Goal: Book appointment/travel/reservation

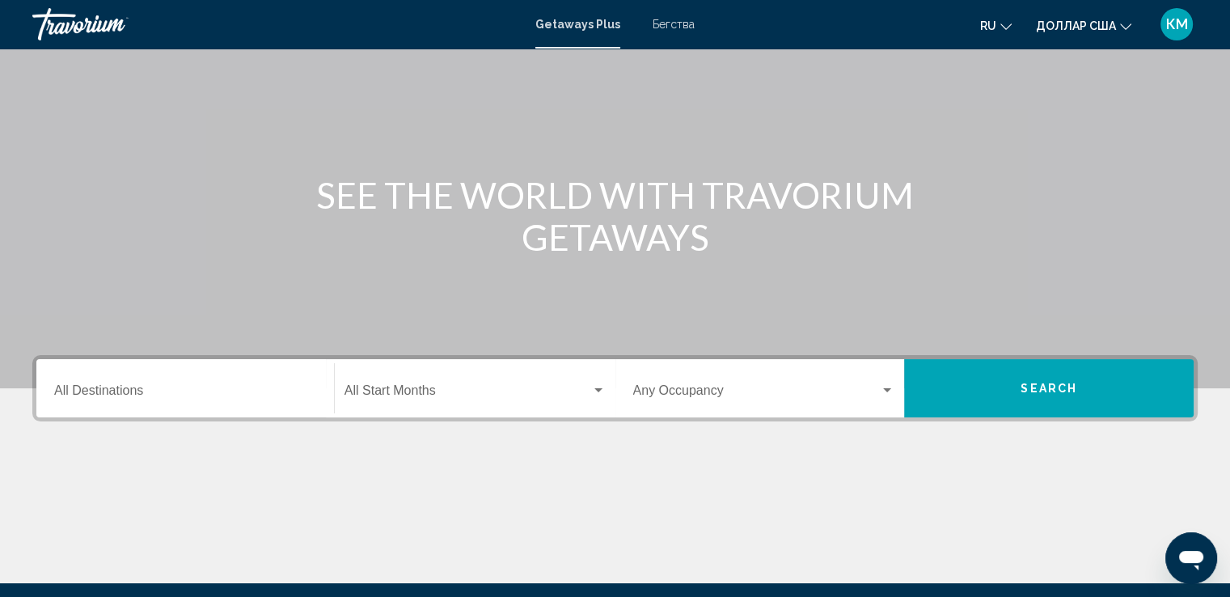
scroll to position [129, 0]
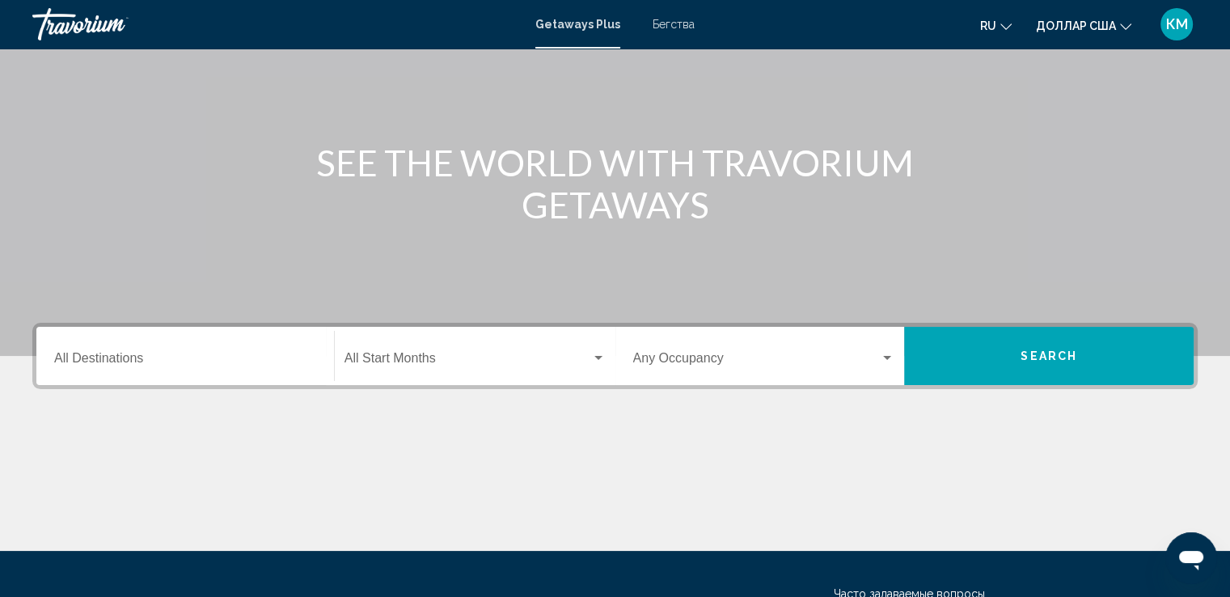
click at [139, 371] on div "Destination All Destinations" at bounding box center [185, 356] width 262 height 51
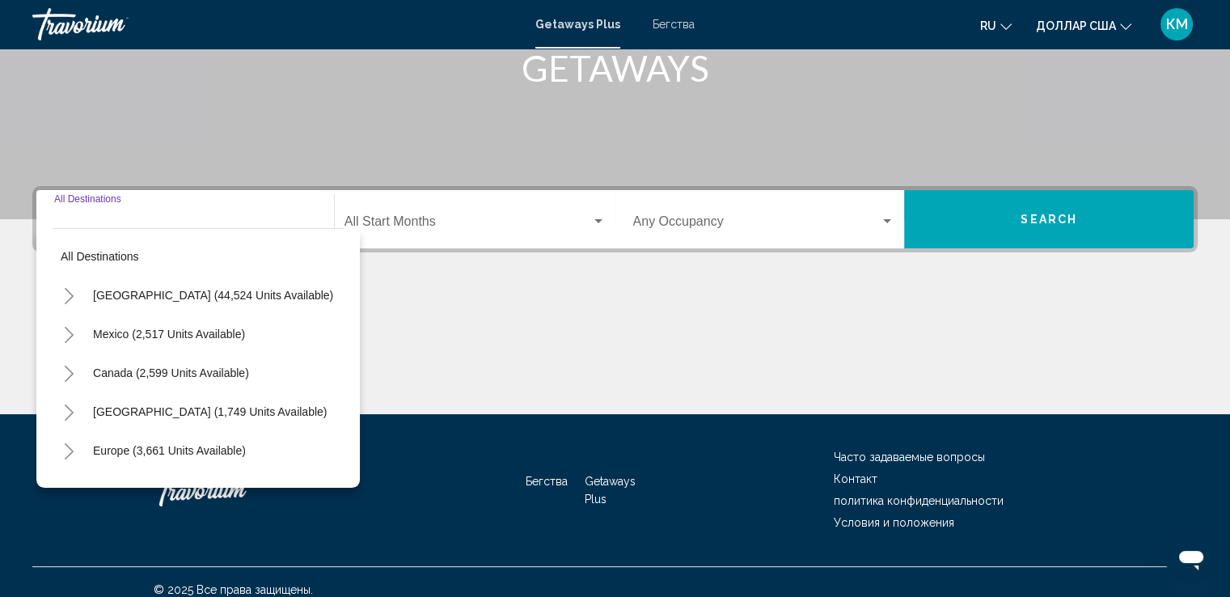
scroll to position [281, 0]
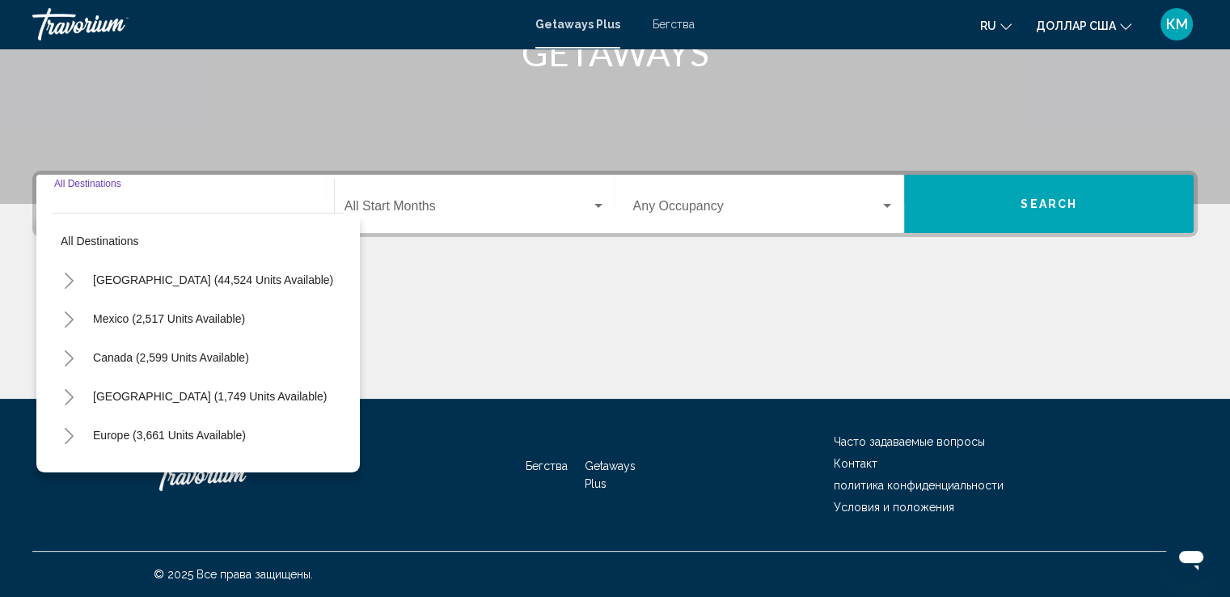
click at [103, 184] on div "Destination All Destinations" at bounding box center [185, 204] width 262 height 51
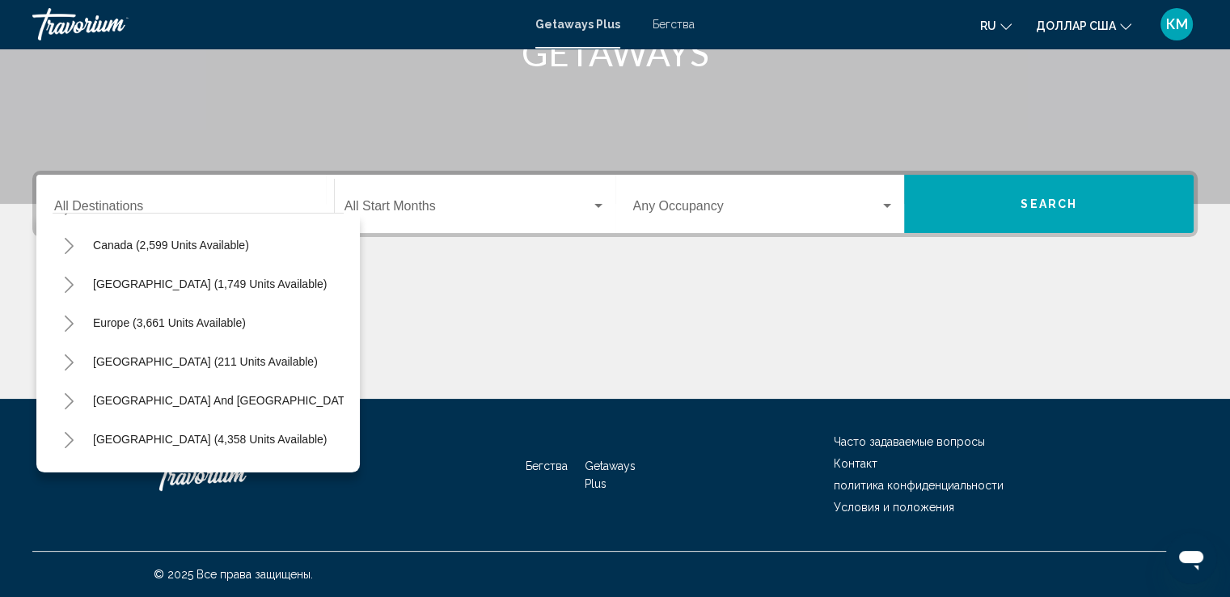
scroll to position [80, 0]
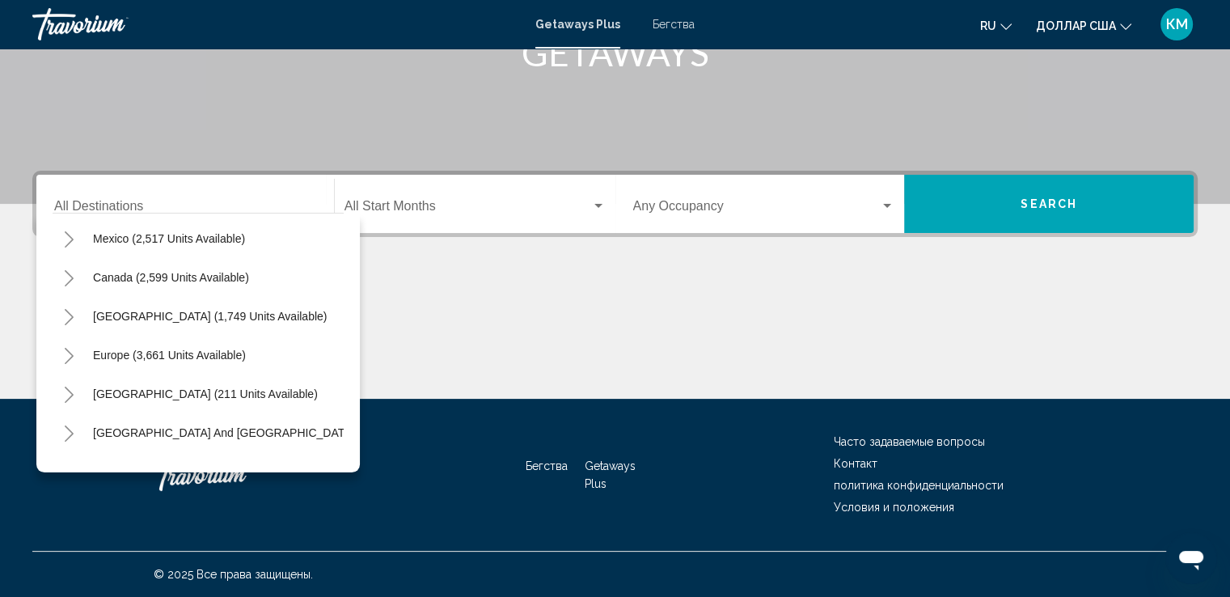
click at [168, 192] on div "Destination All Destinations" at bounding box center [185, 204] width 262 height 51
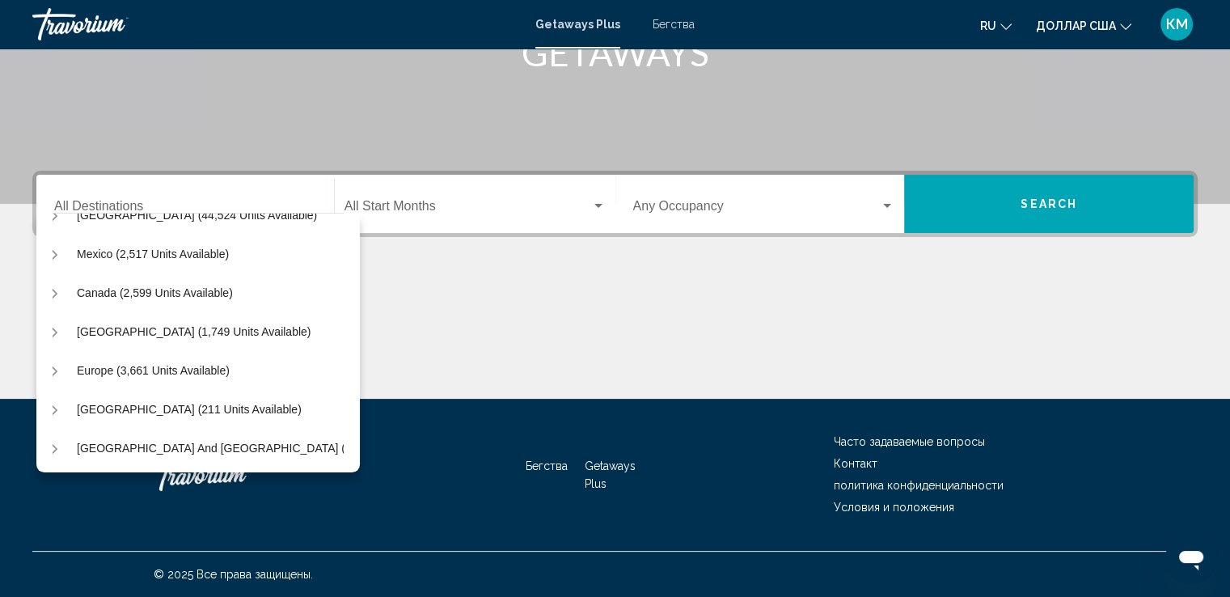
scroll to position [65, 27]
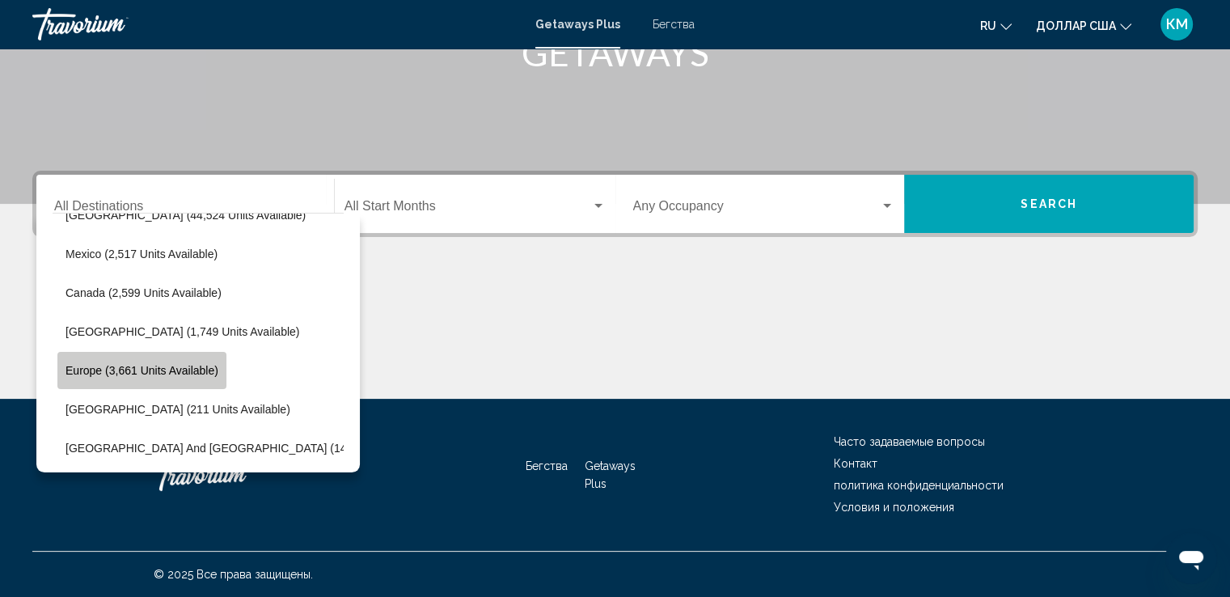
click at [148, 368] on span "Europe (3,661 units available)" at bounding box center [142, 370] width 153 height 13
type input "**********"
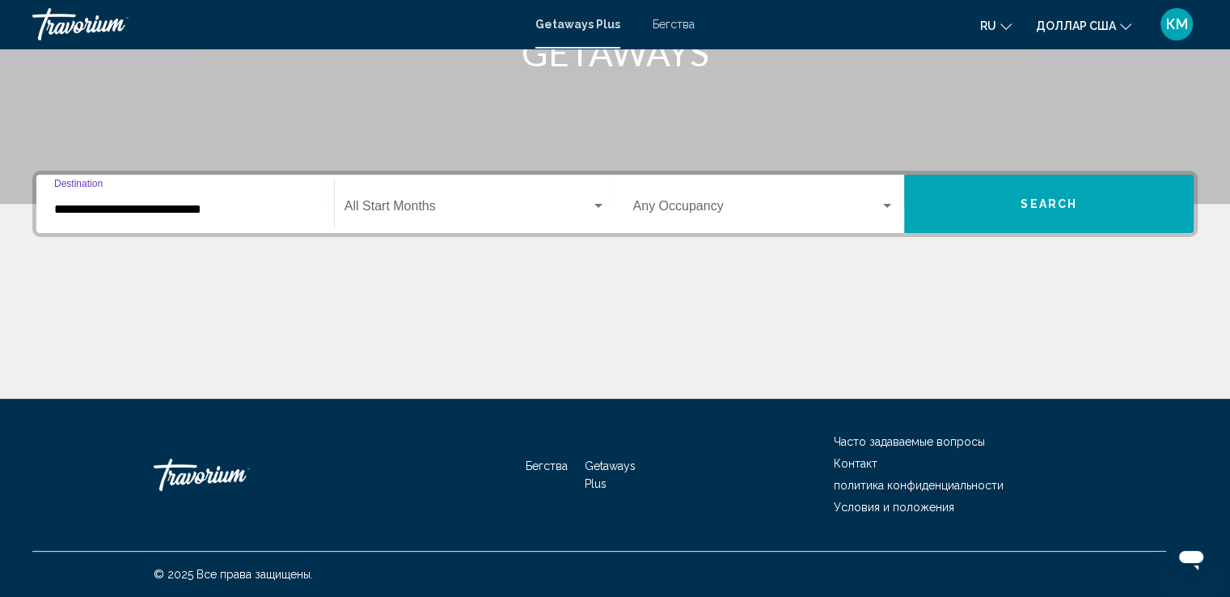
click at [600, 206] on div "Виджет поиска" at bounding box center [598, 206] width 8 height 4
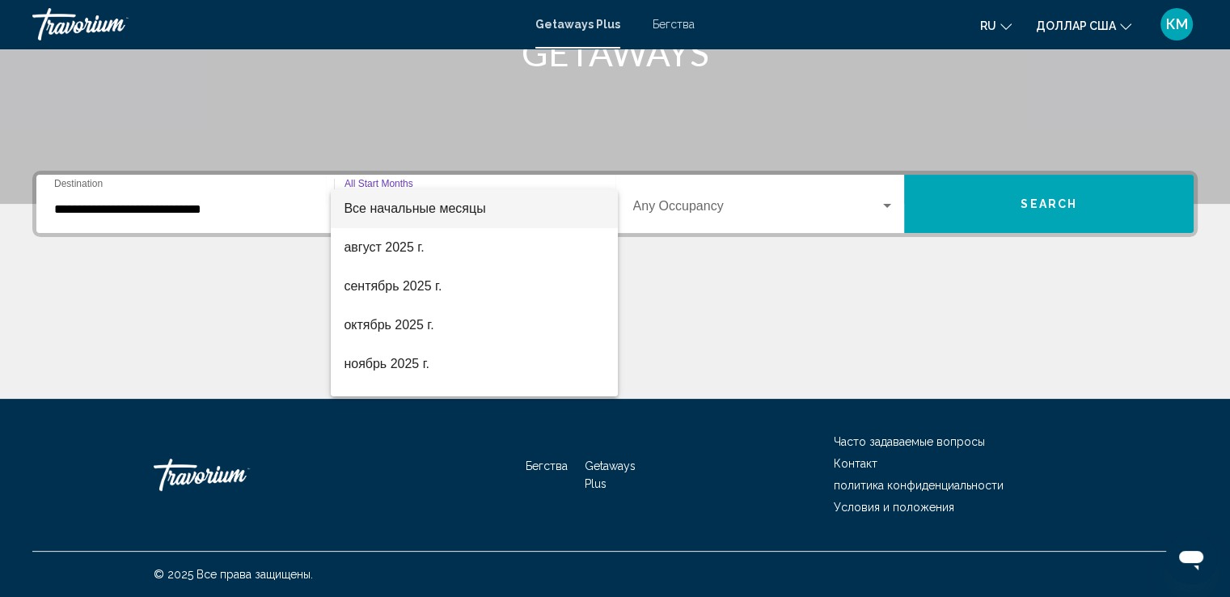
scroll to position [32, 0]
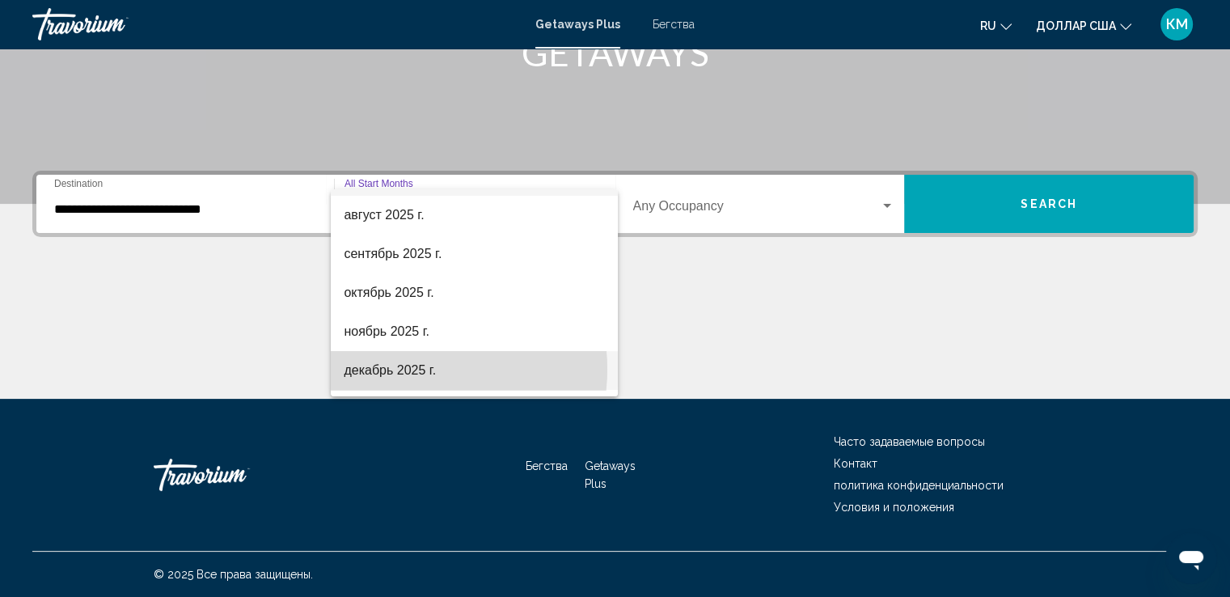
click at [414, 369] on font "декабрь 2025 г." at bounding box center [390, 370] width 92 height 14
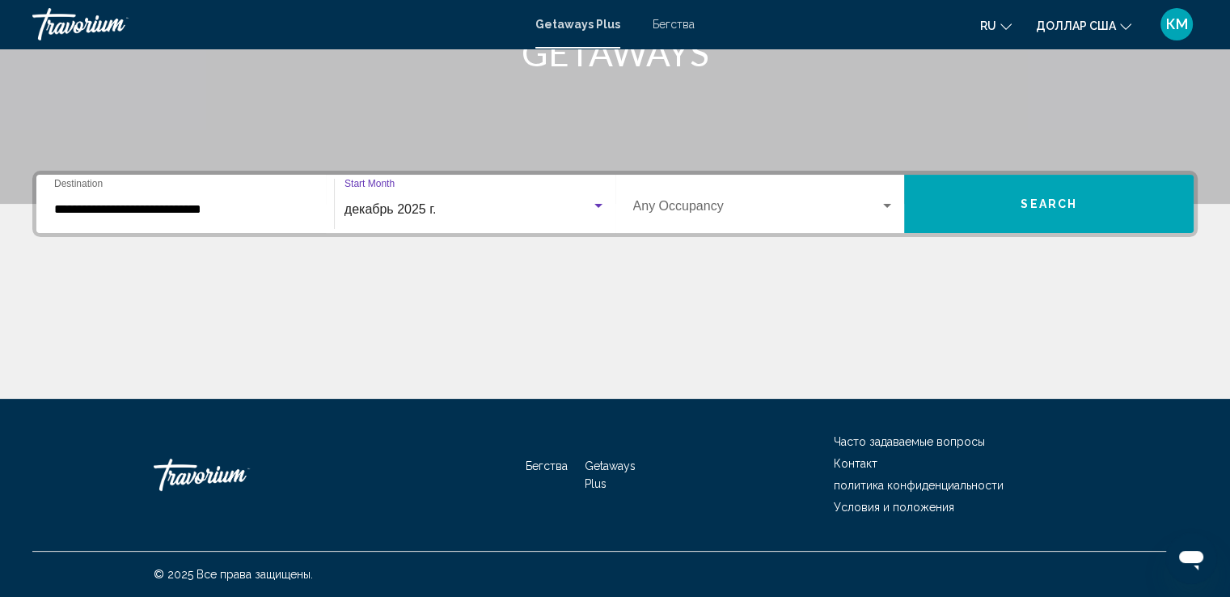
click at [886, 200] on div "Виджет поиска" at bounding box center [887, 206] width 15 height 13
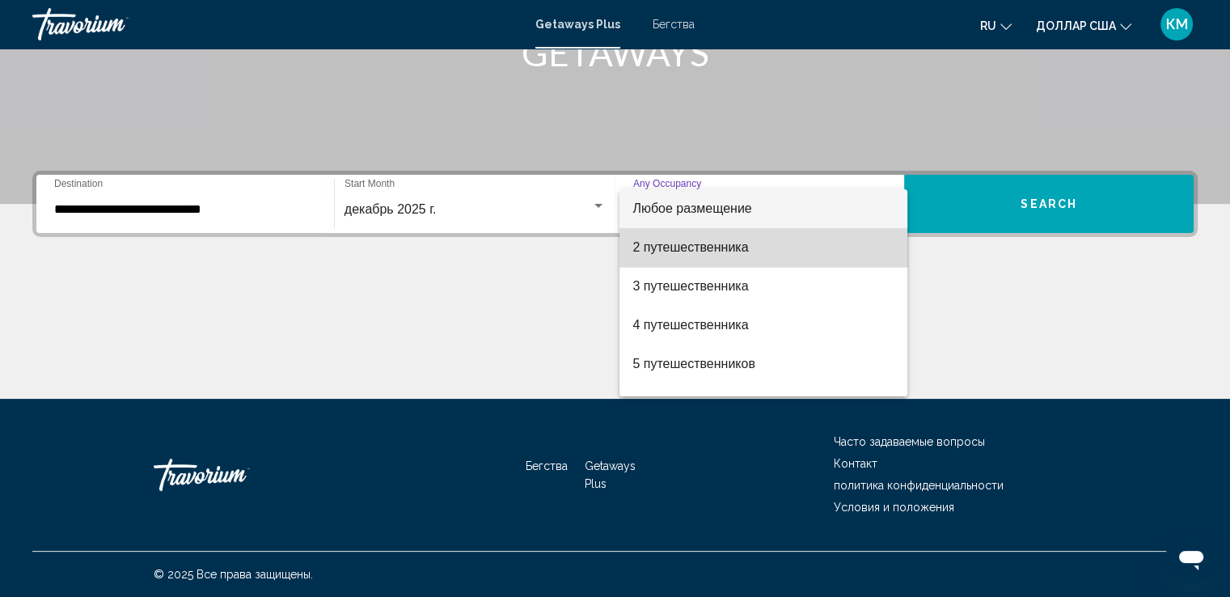
click at [796, 247] on span "2 путешественника" at bounding box center [763, 247] width 262 height 39
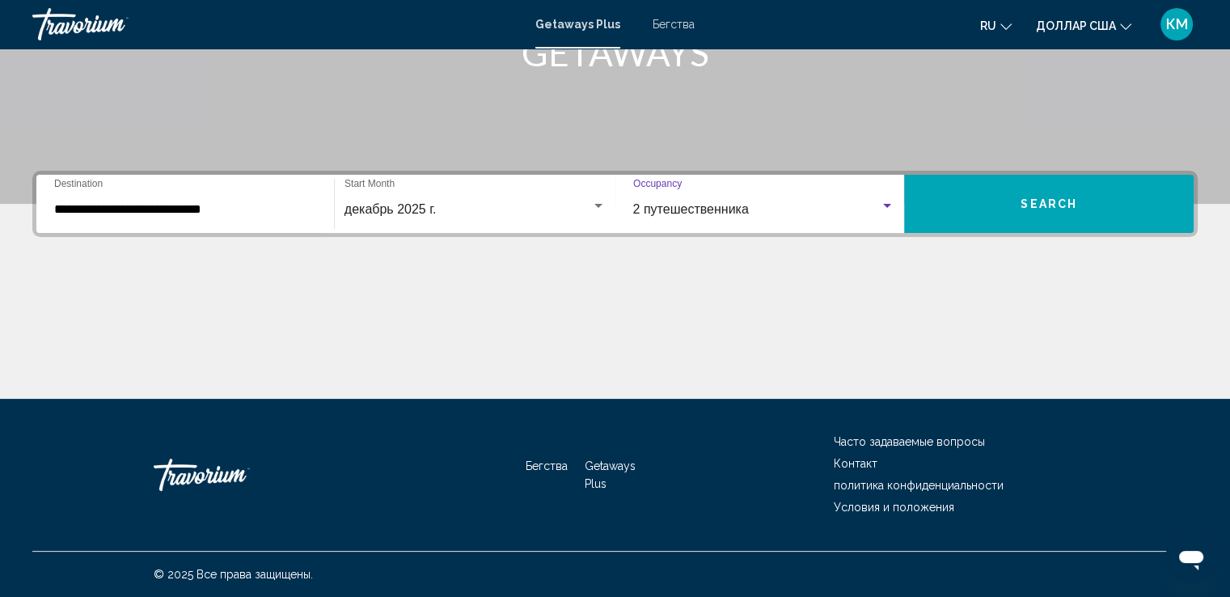
click at [890, 201] on div "Виджет поиска" at bounding box center [887, 206] width 15 height 13
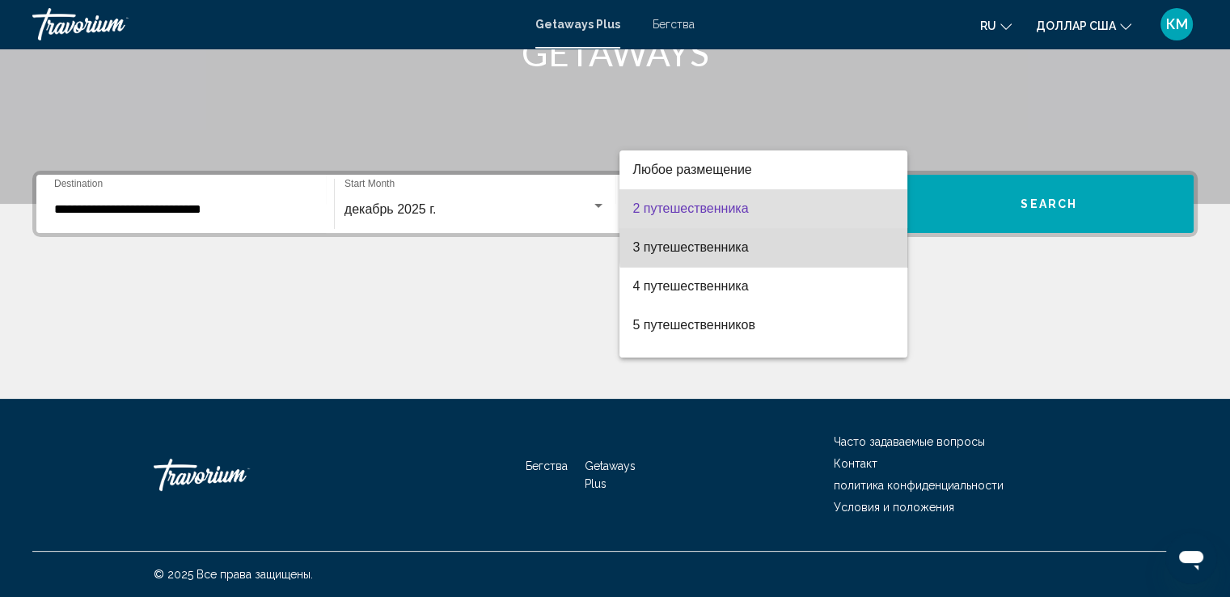
click at [825, 243] on span "3 путешественника" at bounding box center [763, 247] width 262 height 39
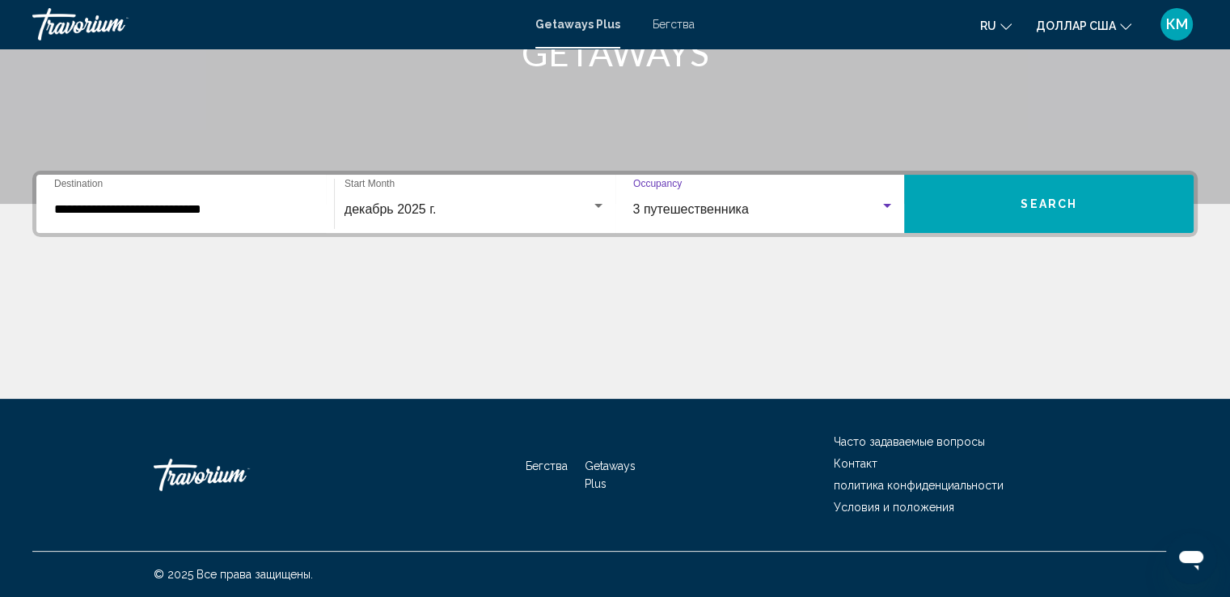
click at [957, 198] on button "Search" at bounding box center [1049, 204] width 290 height 58
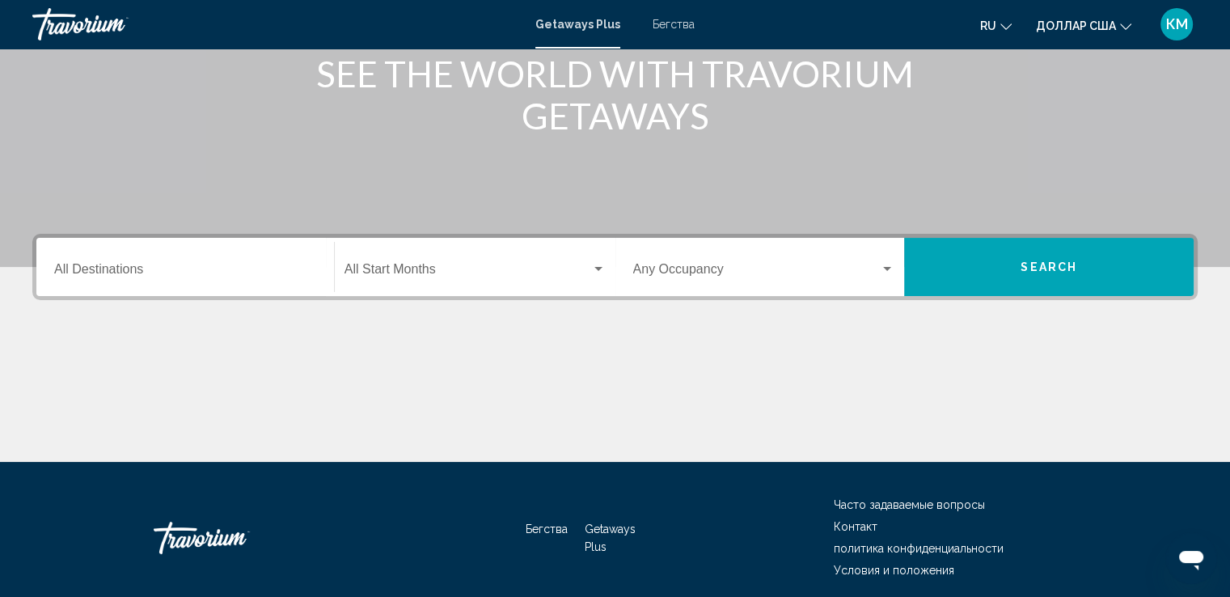
scroll to position [217, 0]
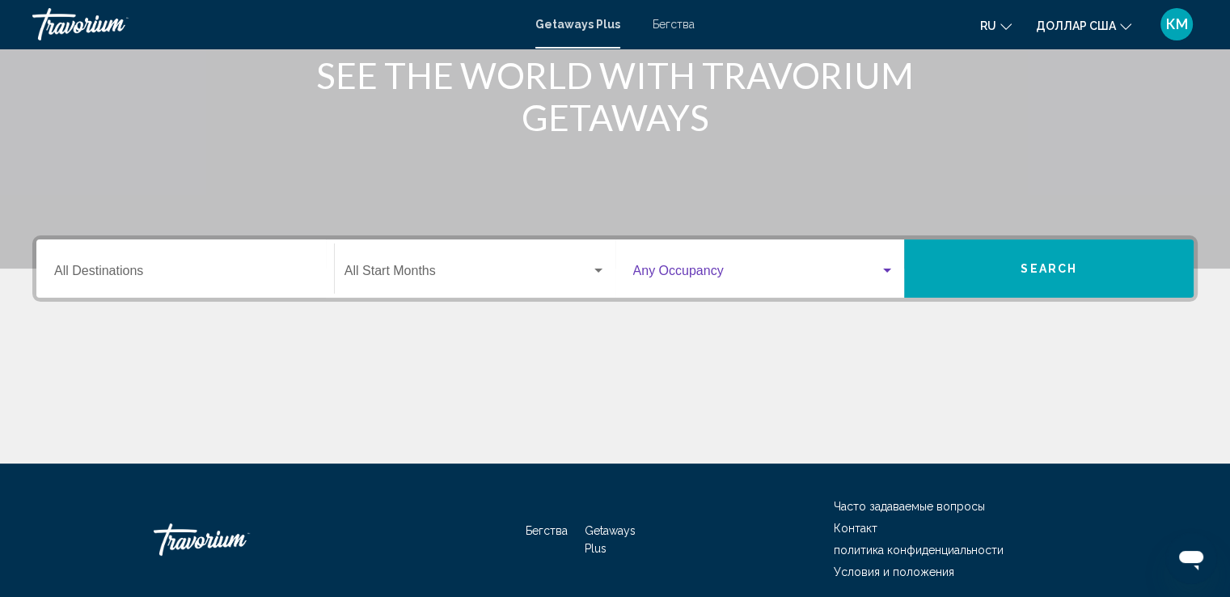
click at [884, 264] on div "Виджет поиска" at bounding box center [887, 270] width 15 height 13
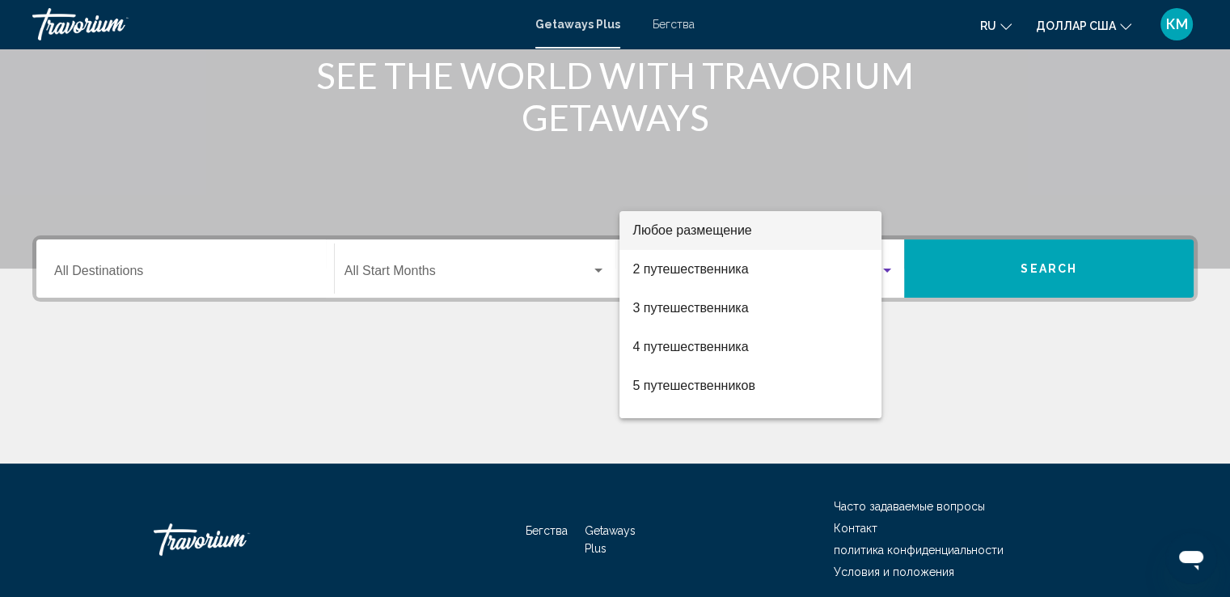
scroll to position [281, 0]
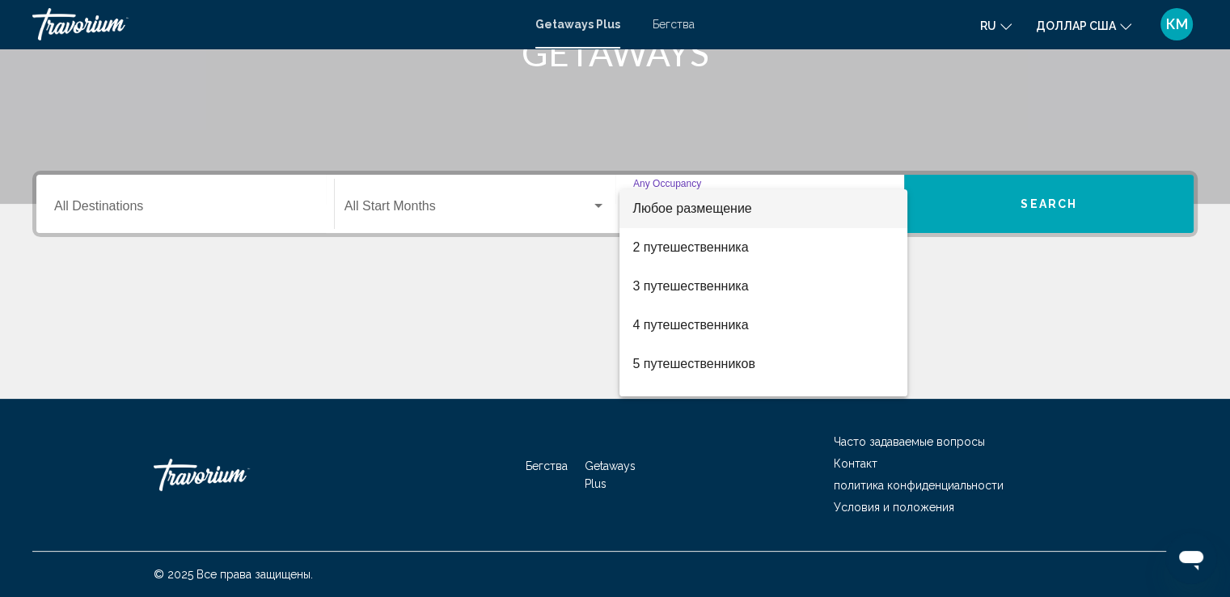
click at [224, 195] on div at bounding box center [615, 298] width 1230 height 597
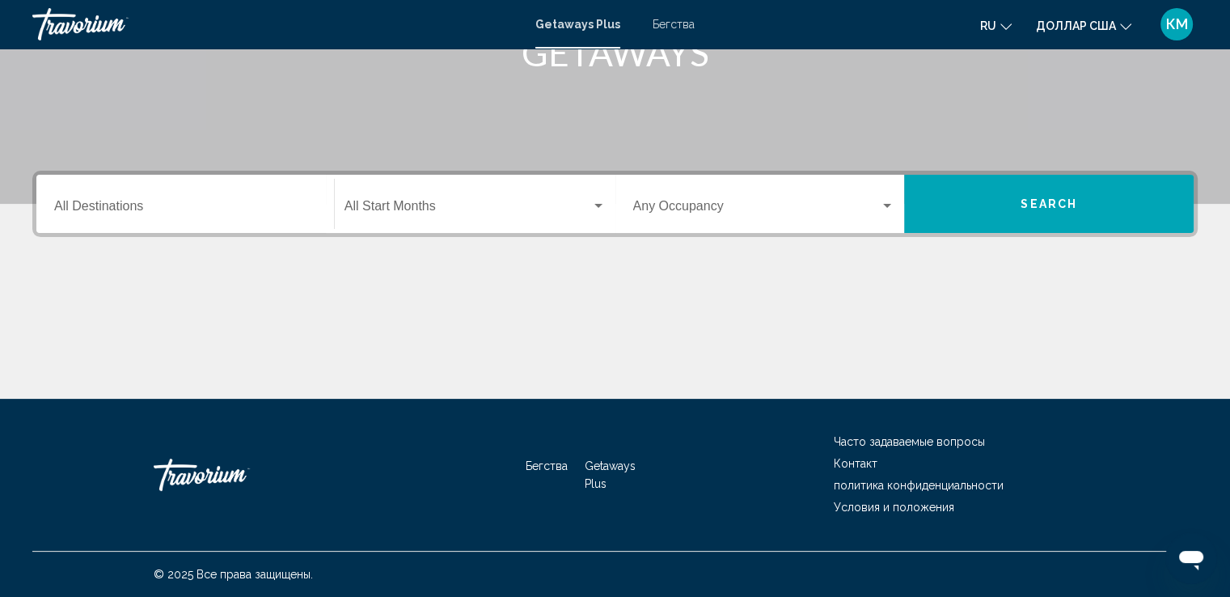
click at [281, 195] on div "Destination All Destinations" at bounding box center [185, 204] width 262 height 51
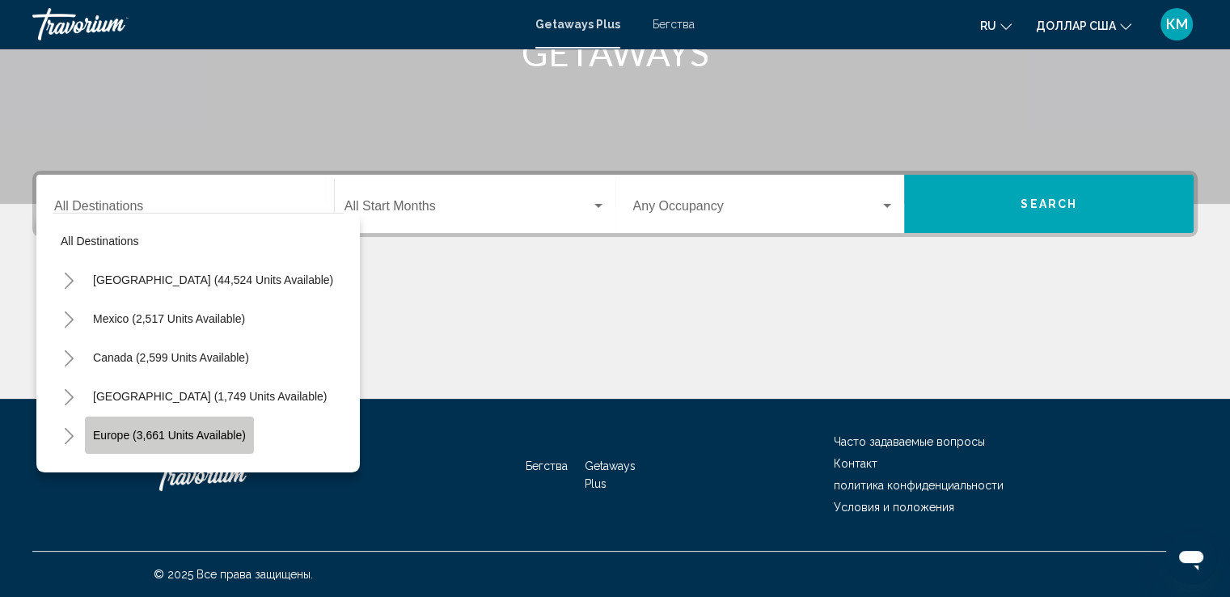
click at [219, 420] on button "Europe (3,661 units available)" at bounding box center [169, 434] width 169 height 37
type input "**********"
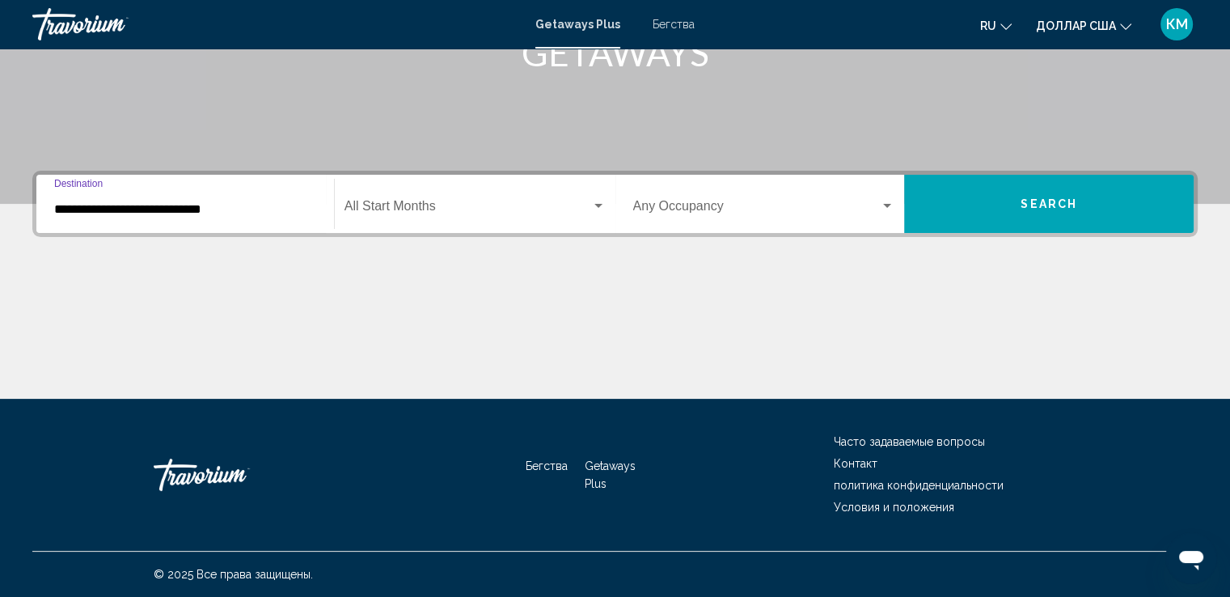
click at [594, 202] on div "Виджет поиска" at bounding box center [598, 206] width 15 height 13
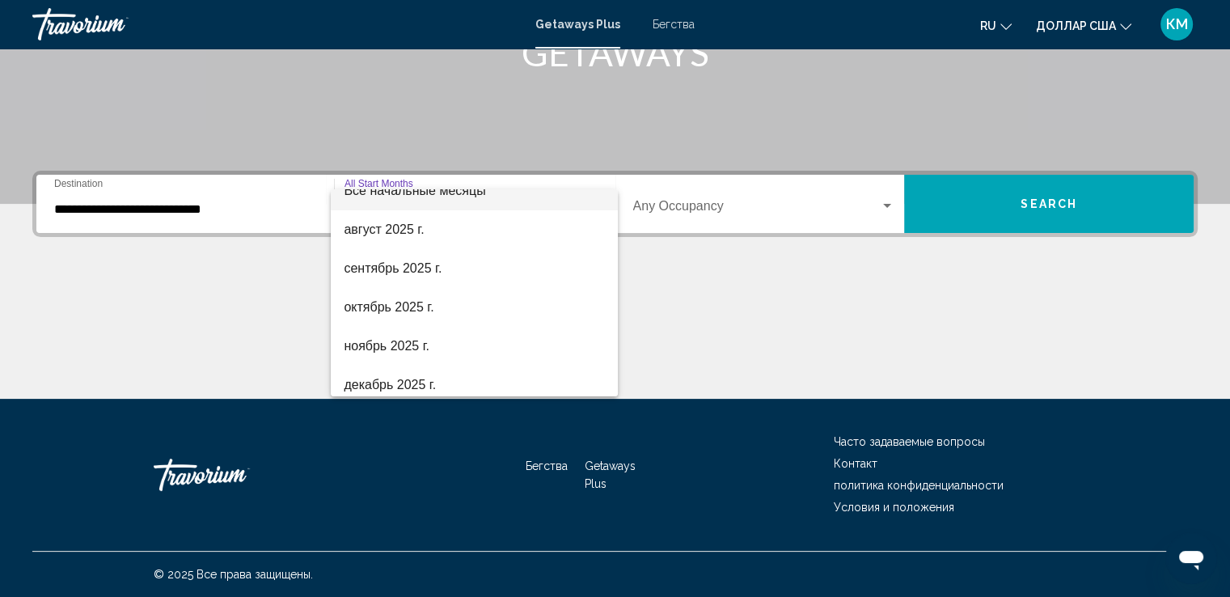
scroll to position [32, 0]
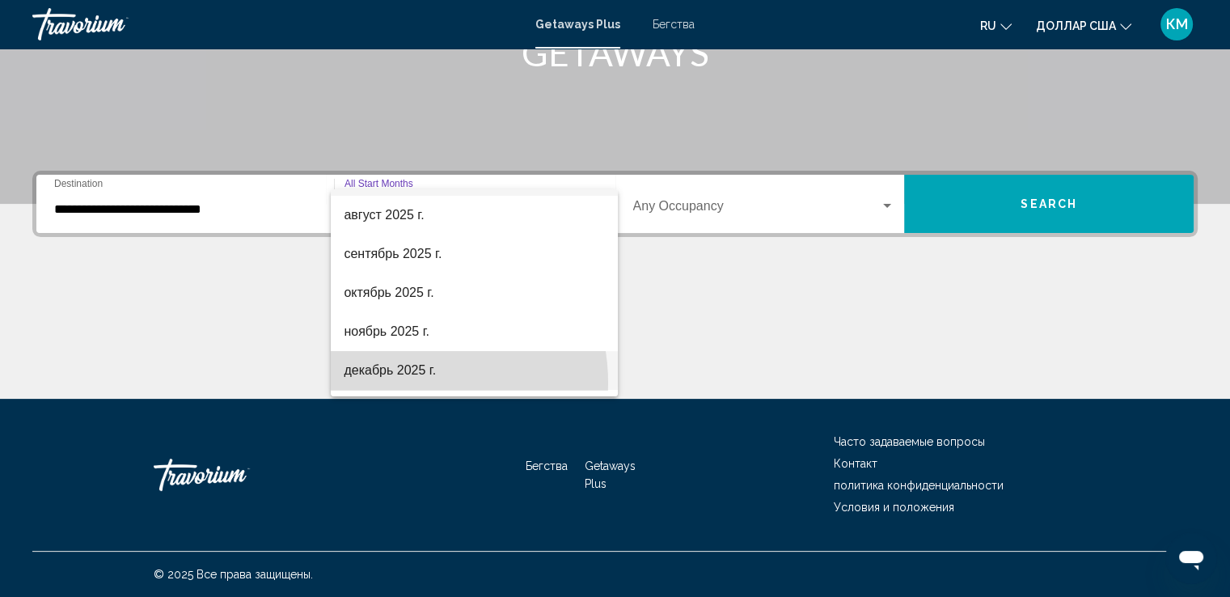
click at [404, 383] on span "декабрь 2025 г." at bounding box center [474, 370] width 261 height 39
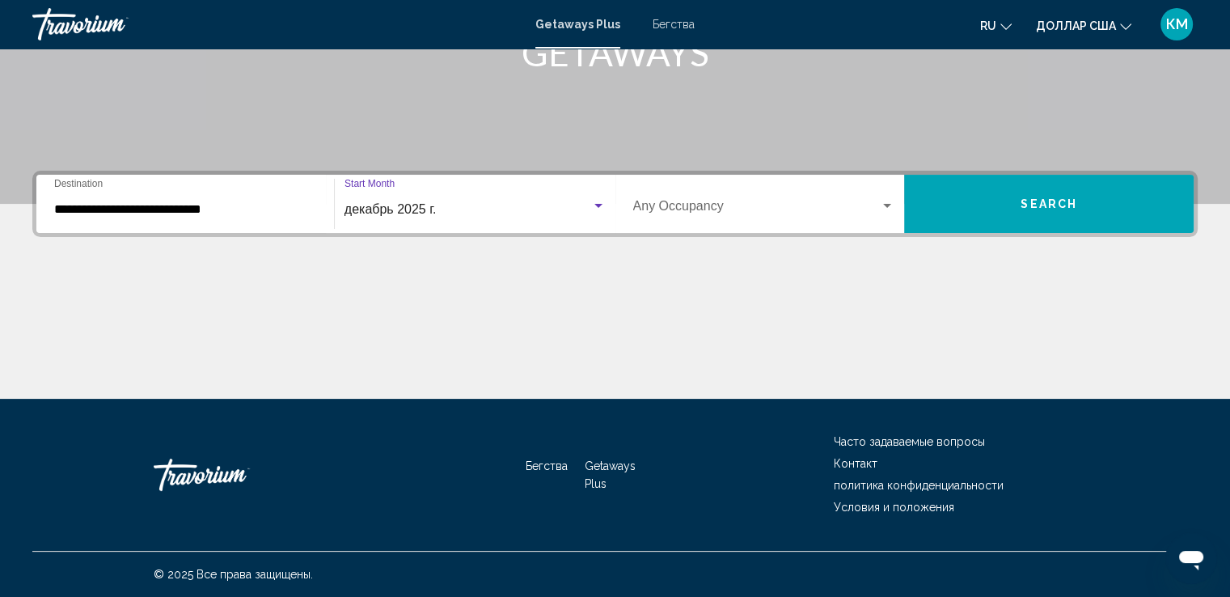
click at [881, 206] on div "Виджет поиска" at bounding box center [887, 206] width 15 height 13
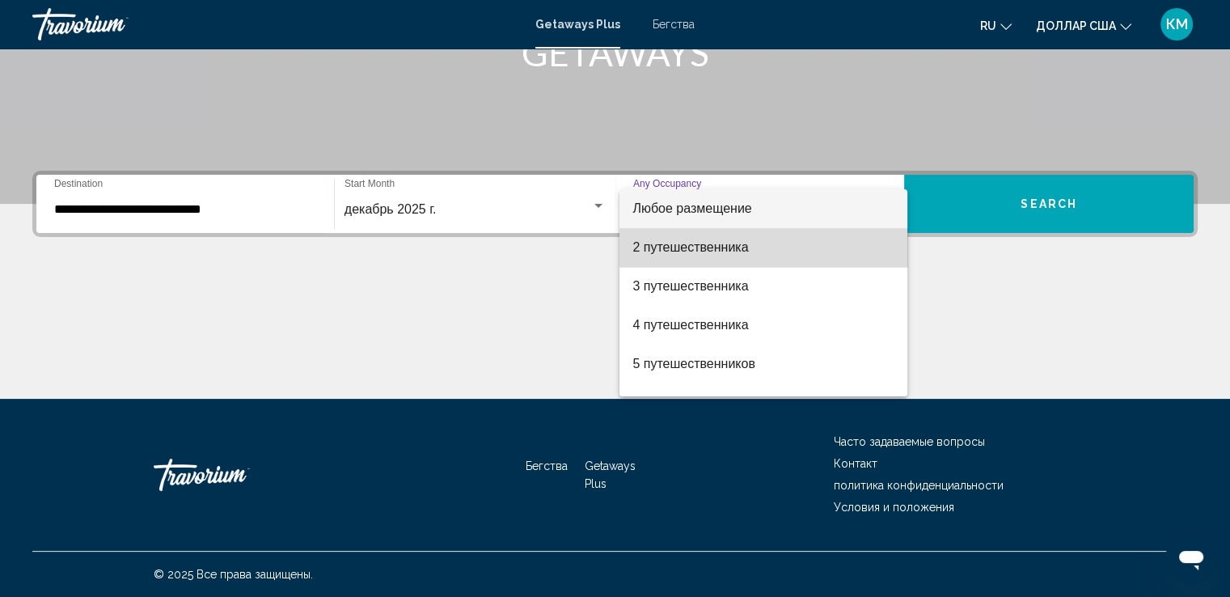
click at [765, 245] on span "2 путешественника" at bounding box center [763, 247] width 262 height 39
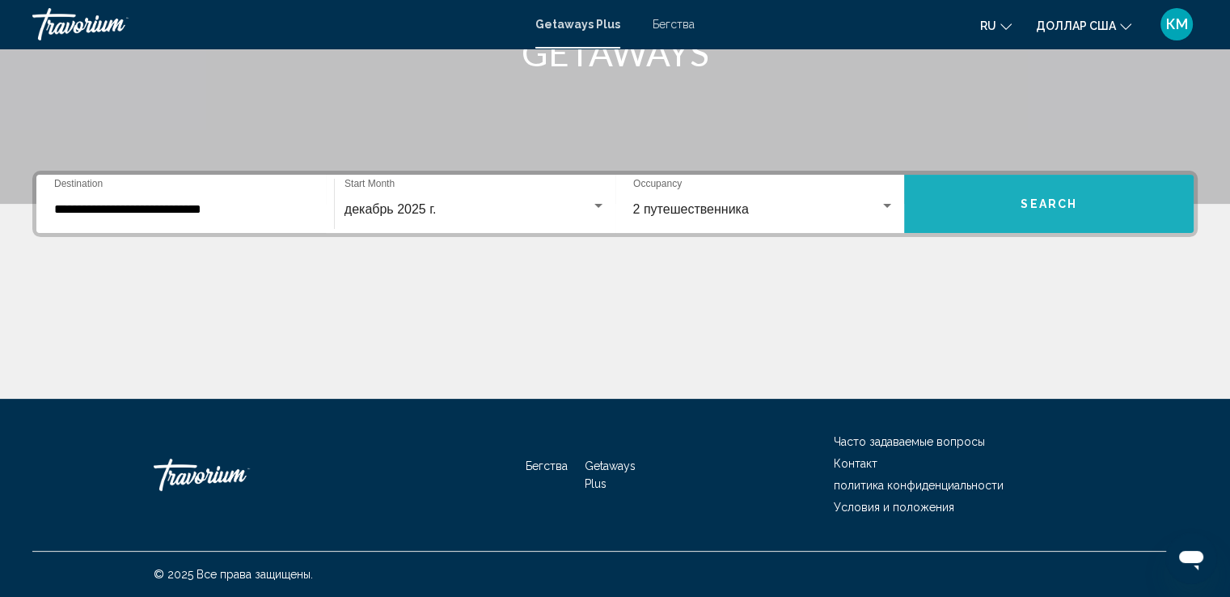
click at [1006, 182] on button "Search" at bounding box center [1049, 204] width 290 height 58
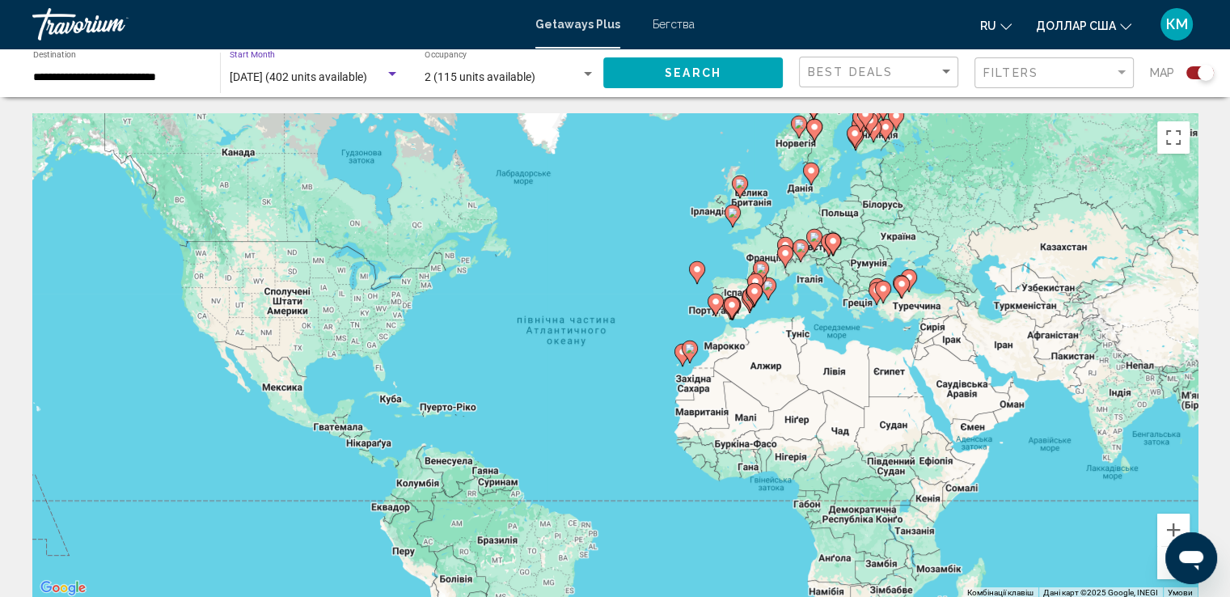
click at [391, 73] on div "Search widget" at bounding box center [392, 74] width 8 height 4
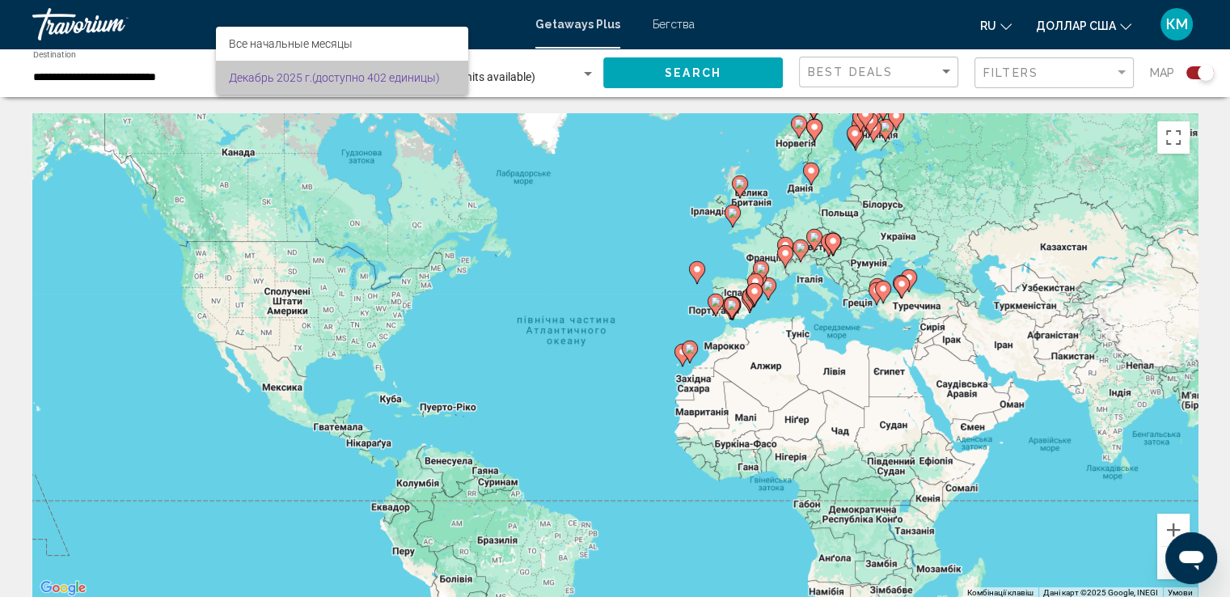
click at [336, 74] on font "(доступно 402 единицы)" at bounding box center [376, 77] width 128 height 13
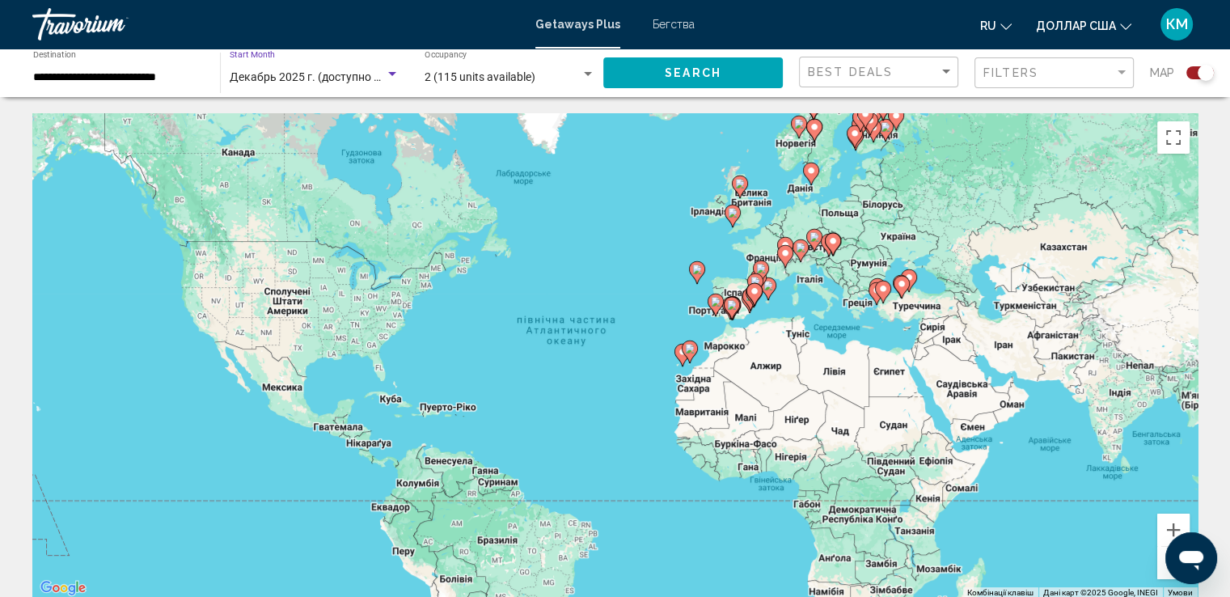
click at [388, 73] on div "Search widget" at bounding box center [392, 74] width 8 height 4
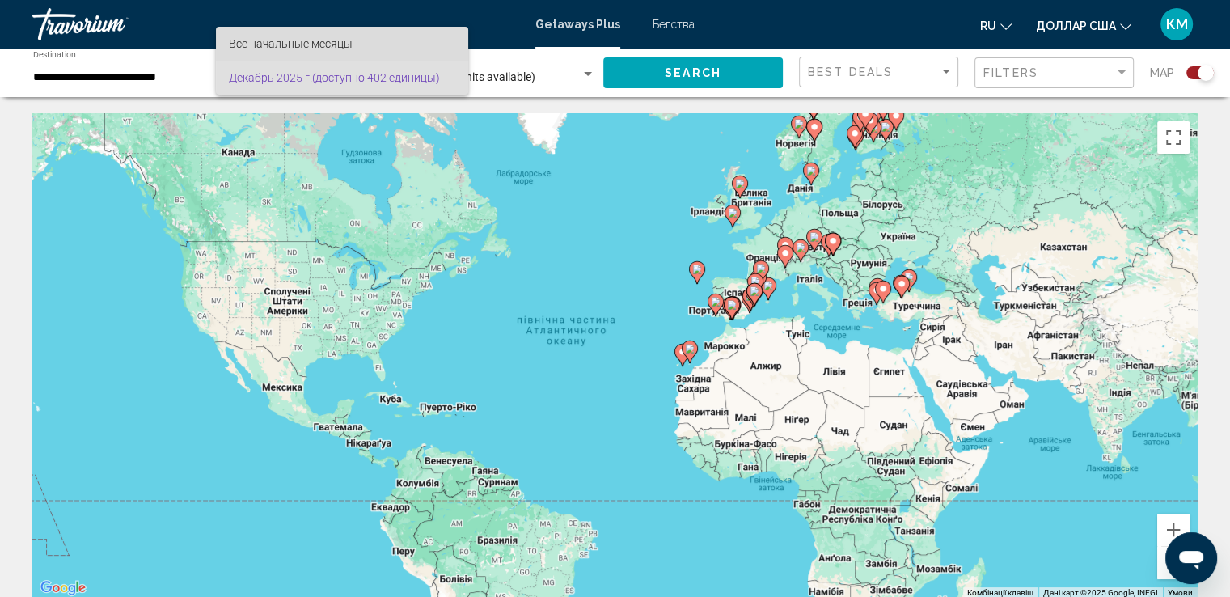
click at [371, 39] on span "Все начальные месяцы" at bounding box center [342, 44] width 226 height 34
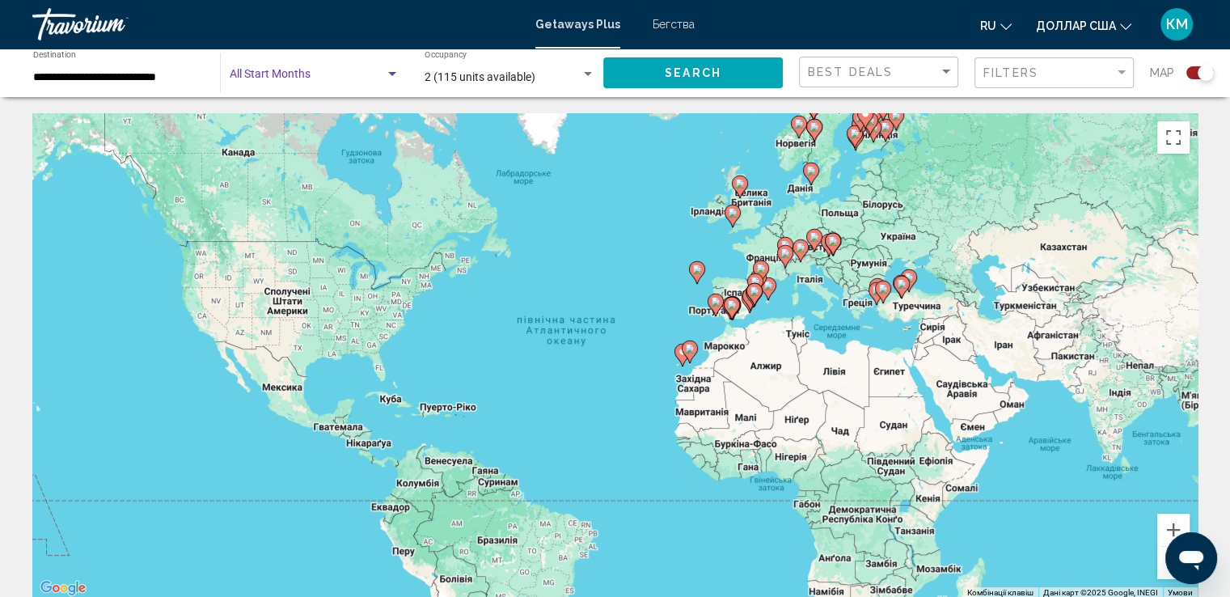
click at [389, 70] on div "Search widget" at bounding box center [392, 74] width 15 height 13
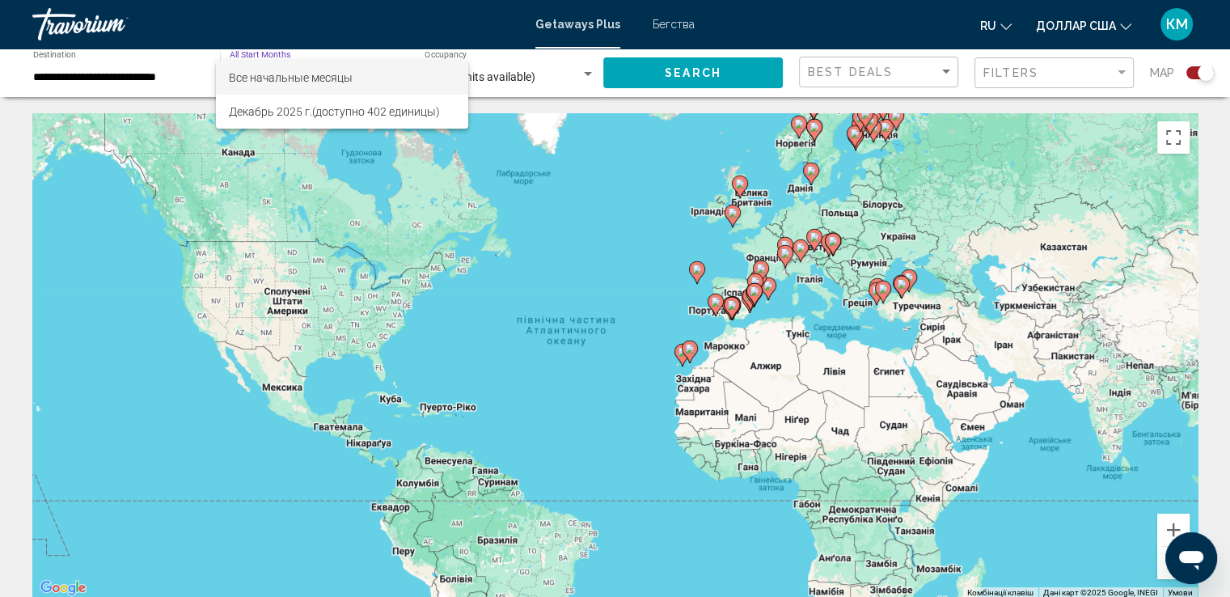
click at [543, 205] on div at bounding box center [615, 298] width 1230 height 597
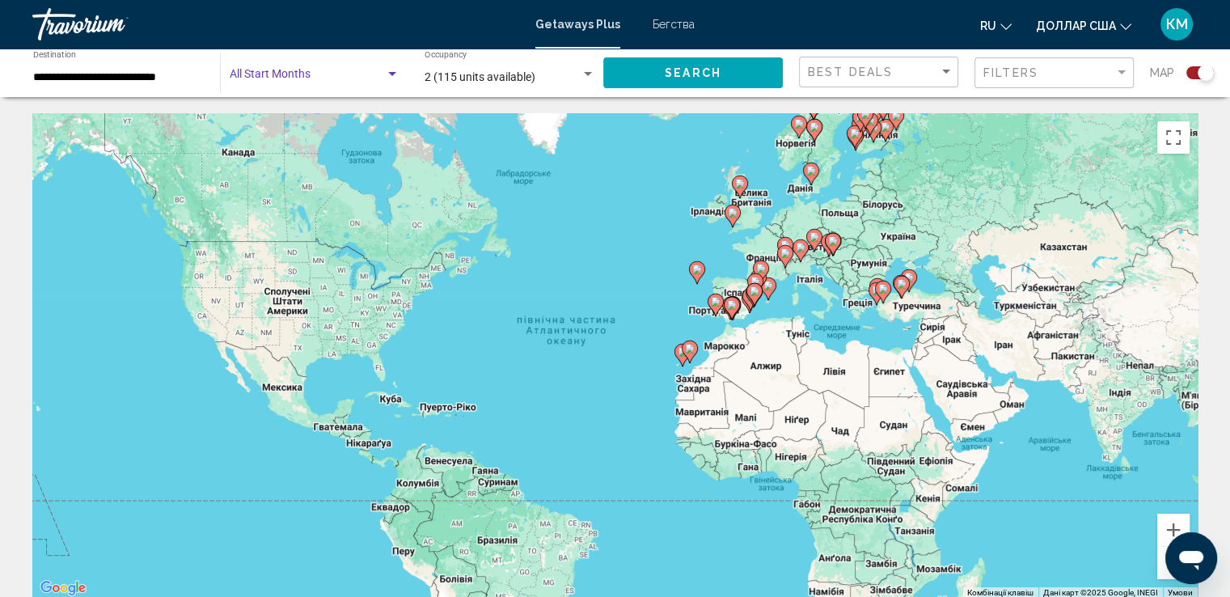
click at [392, 74] on div "Search widget" at bounding box center [392, 74] width 8 height 4
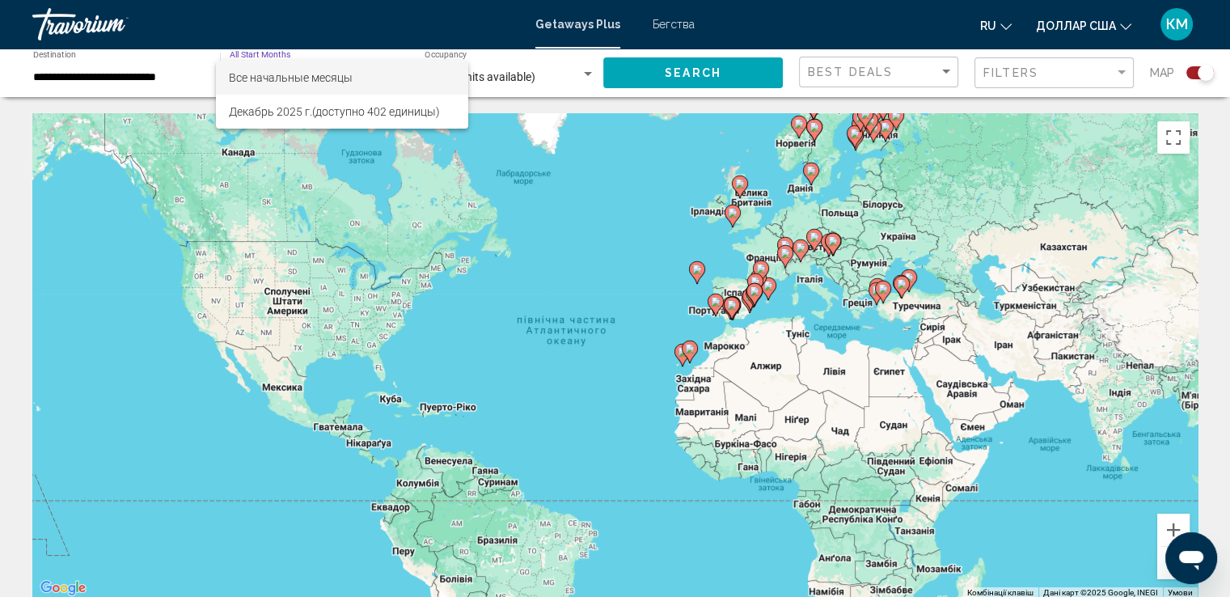
click at [586, 72] on div at bounding box center [615, 298] width 1230 height 597
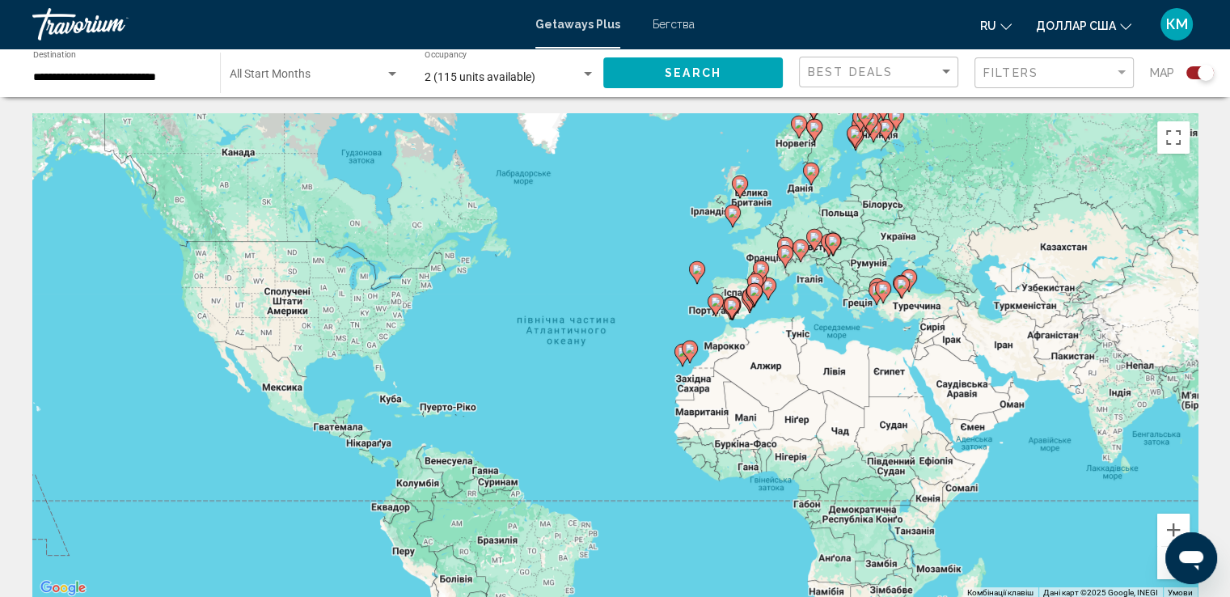
click at [129, 70] on div "**********" at bounding box center [118, 73] width 171 height 44
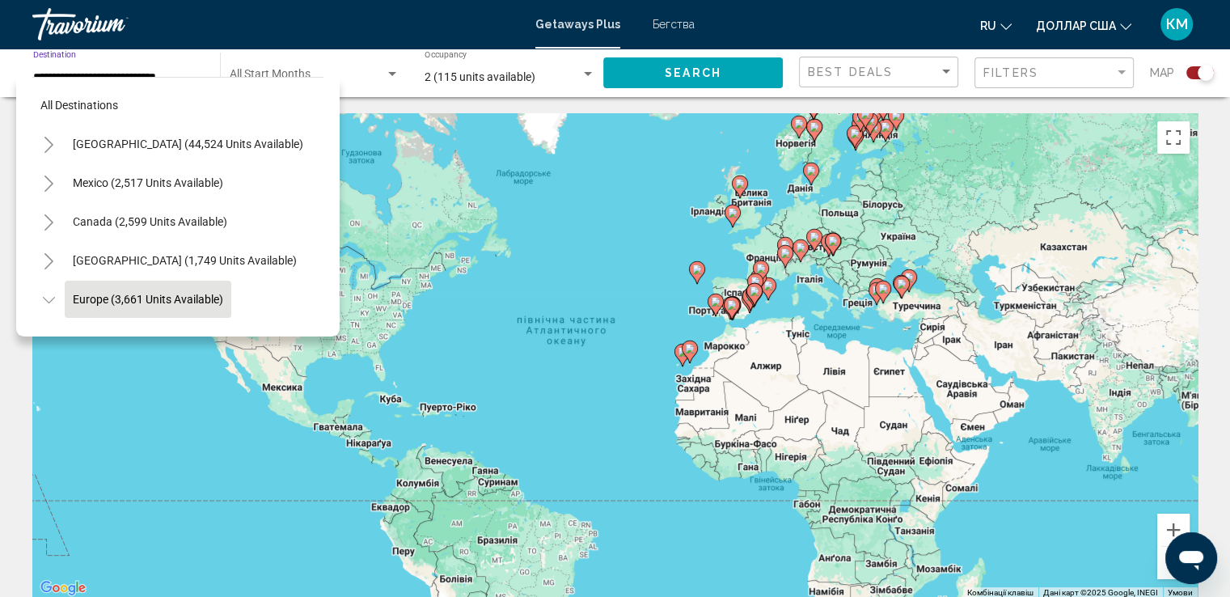
scroll to position [102, 0]
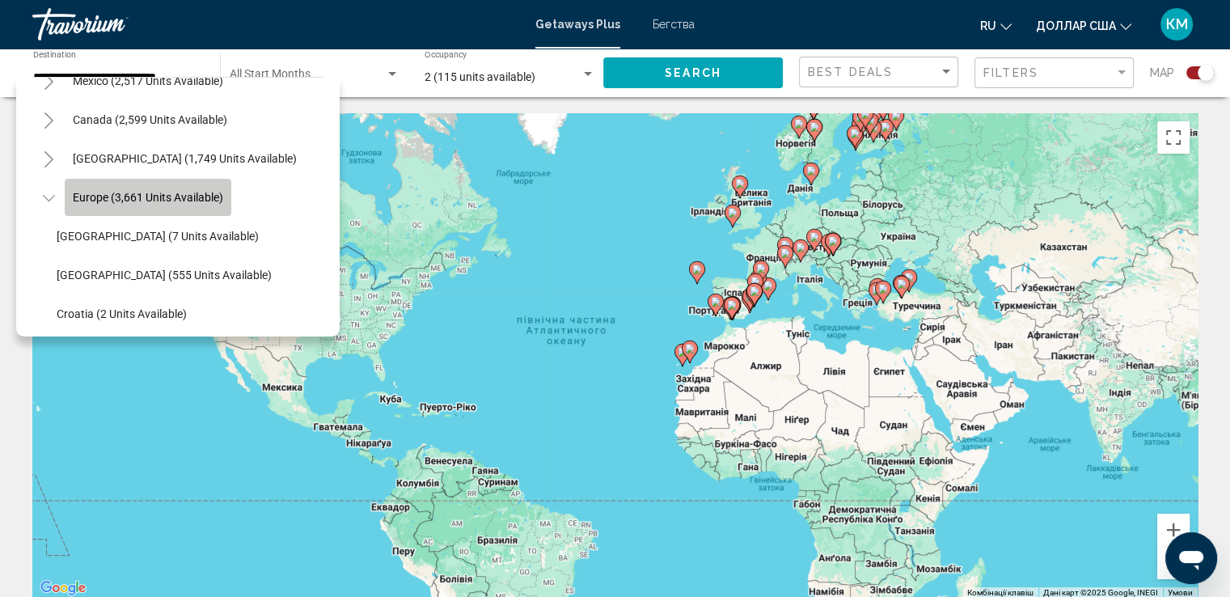
click at [180, 194] on span "Europe (3,661 units available)" at bounding box center [148, 197] width 150 height 13
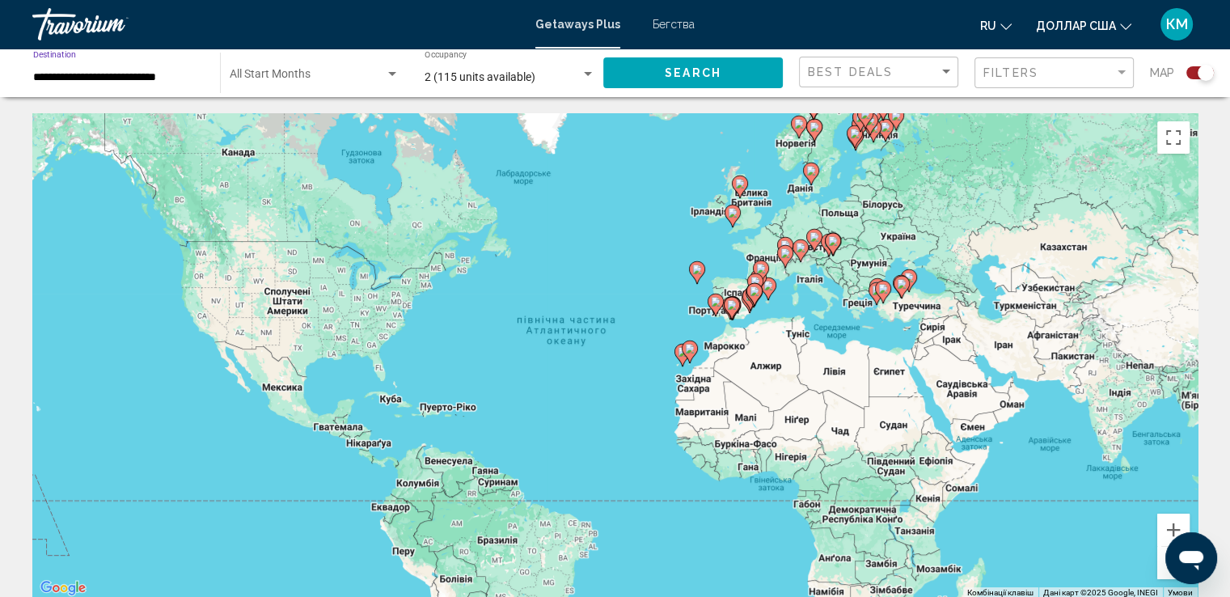
click at [391, 74] on div "Search widget" at bounding box center [392, 74] width 8 height 4
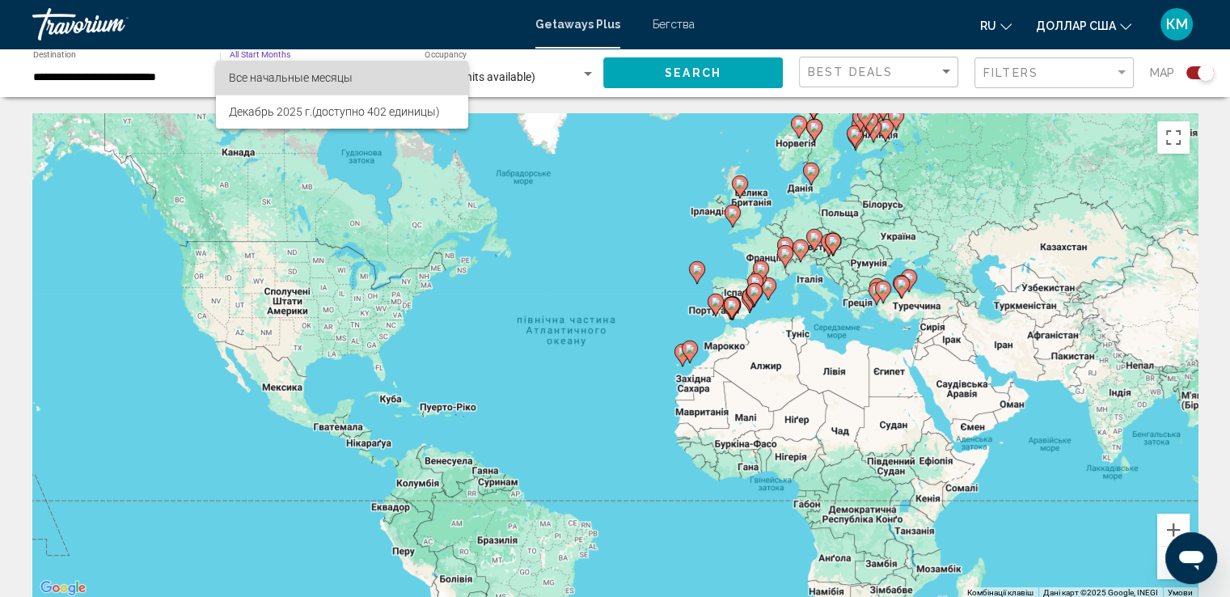
click at [392, 78] on span "Все начальные месяцы" at bounding box center [342, 78] width 226 height 34
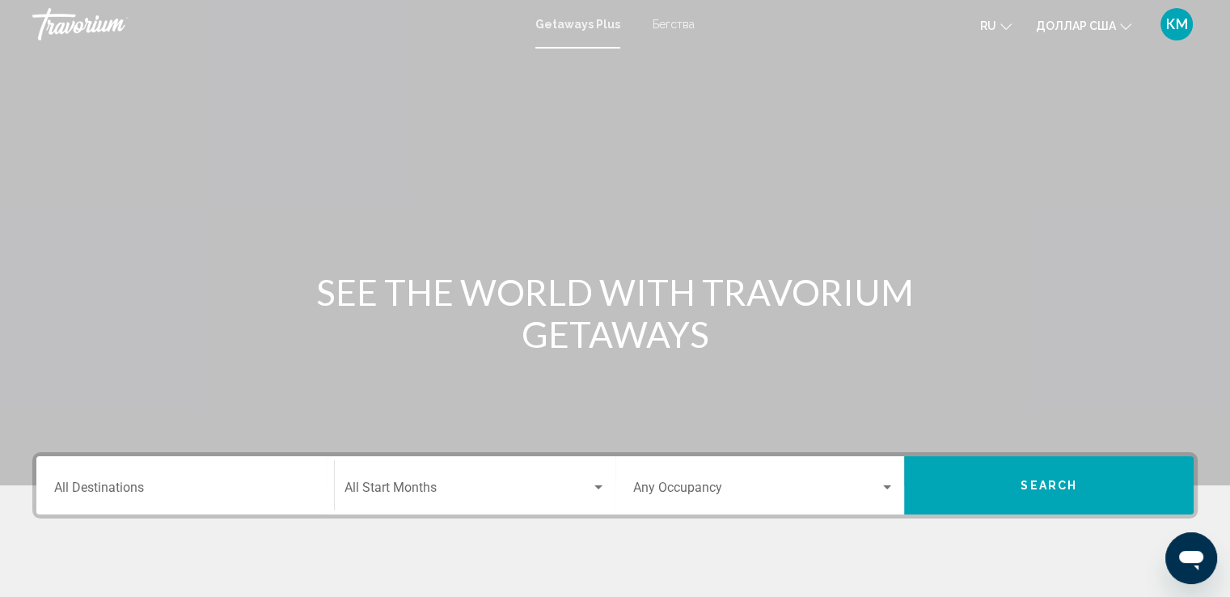
click at [224, 476] on div "Destination All Destinations" at bounding box center [185, 485] width 262 height 51
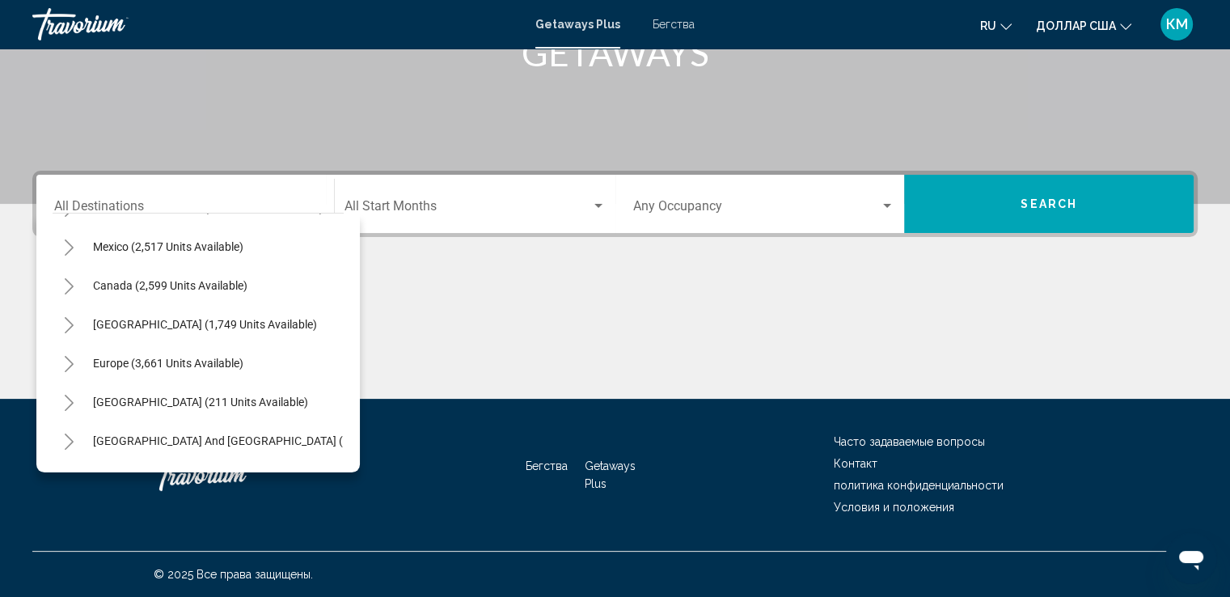
scroll to position [97, 0]
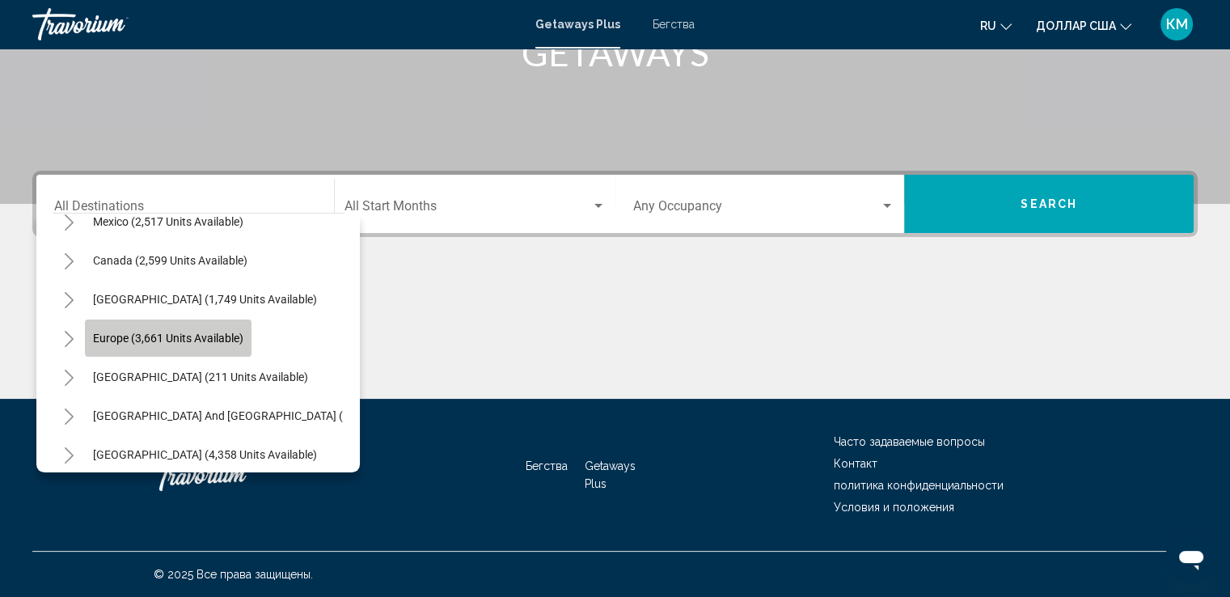
click at [235, 344] on button "Europe (3,661 units available)" at bounding box center [168, 337] width 167 height 37
type input "**********"
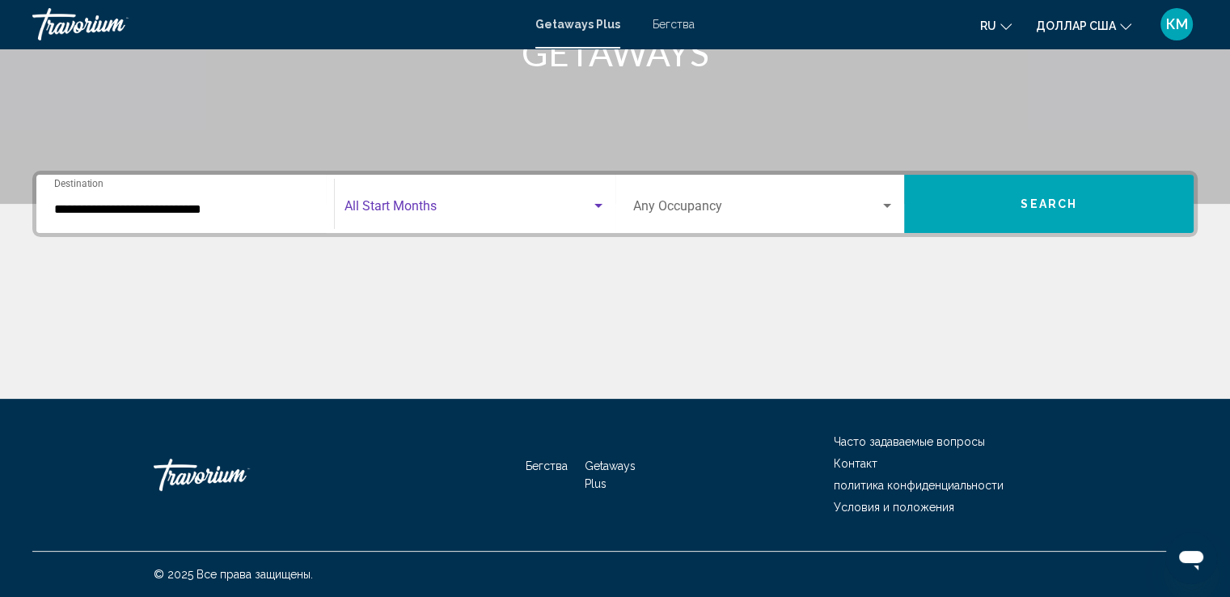
click at [594, 204] on div "Search widget" at bounding box center [598, 206] width 8 height 4
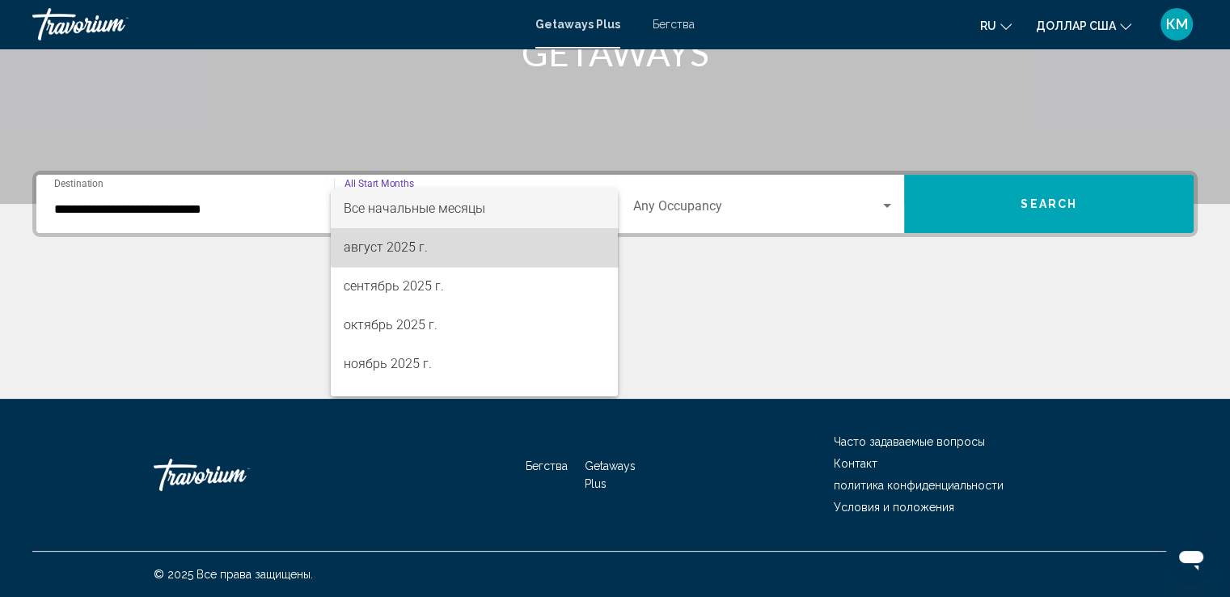
click at [479, 242] on span "август 2025 г." at bounding box center [474, 247] width 261 height 39
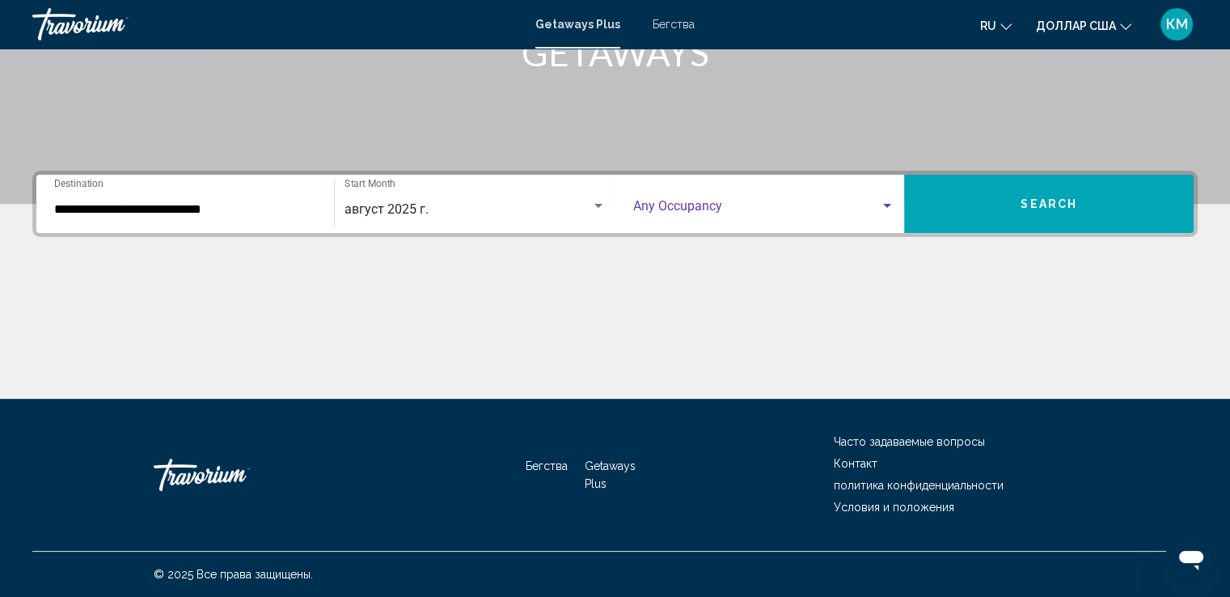
click at [886, 205] on div "Search widget" at bounding box center [887, 206] width 8 height 4
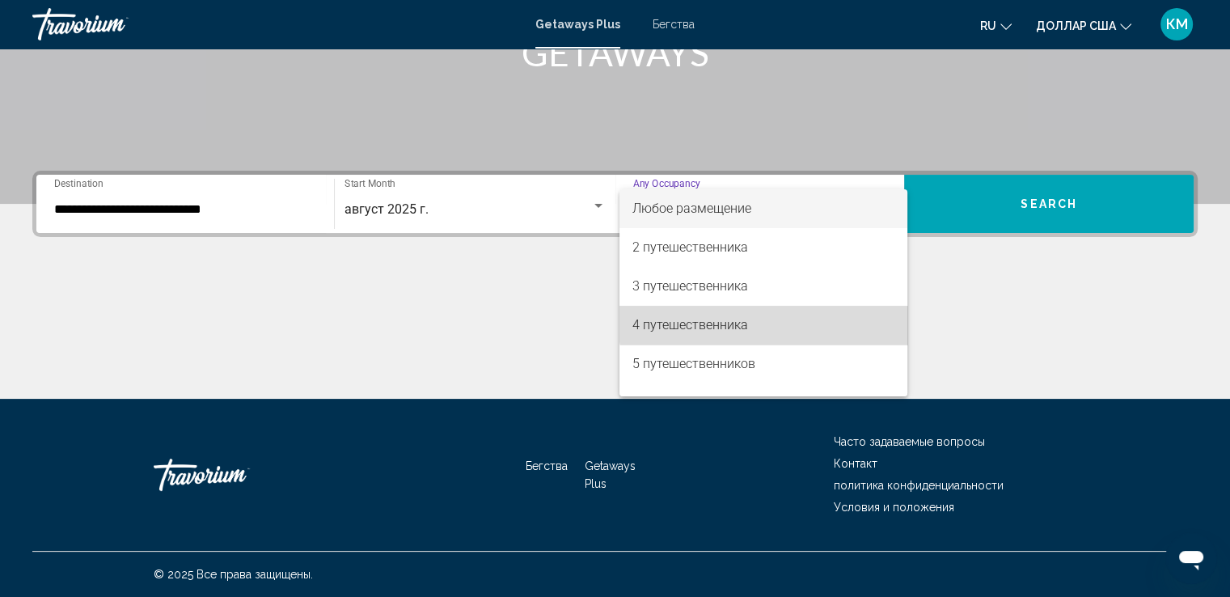
click at [781, 314] on span "4 путешественника" at bounding box center [763, 325] width 262 height 39
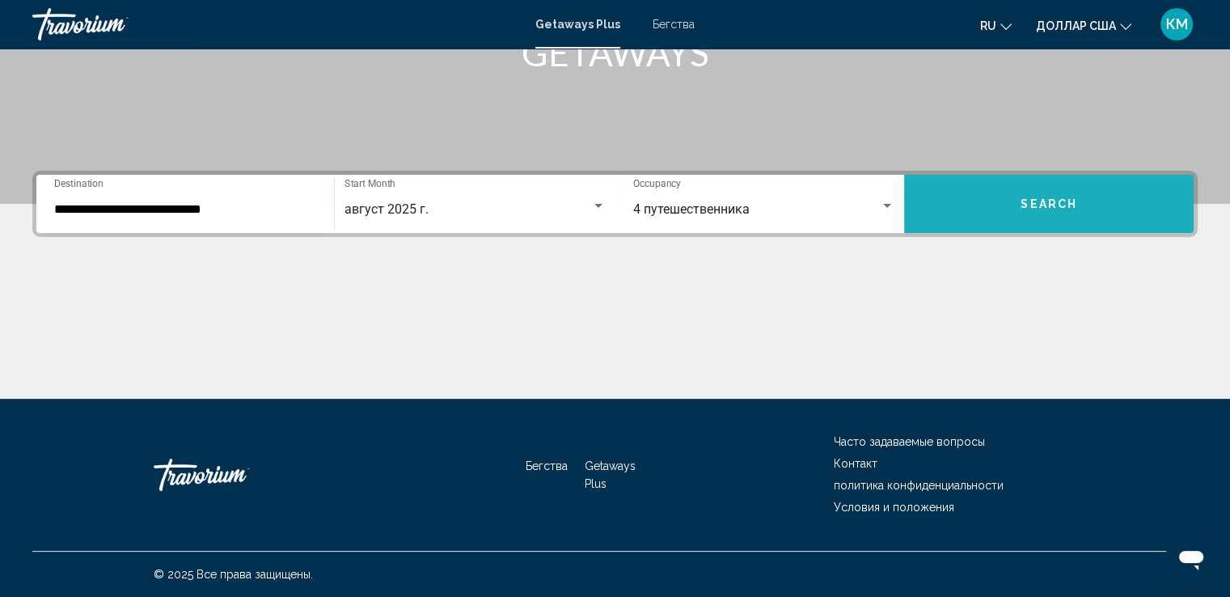
click at [1025, 204] on span "Search" at bounding box center [1049, 204] width 57 height 13
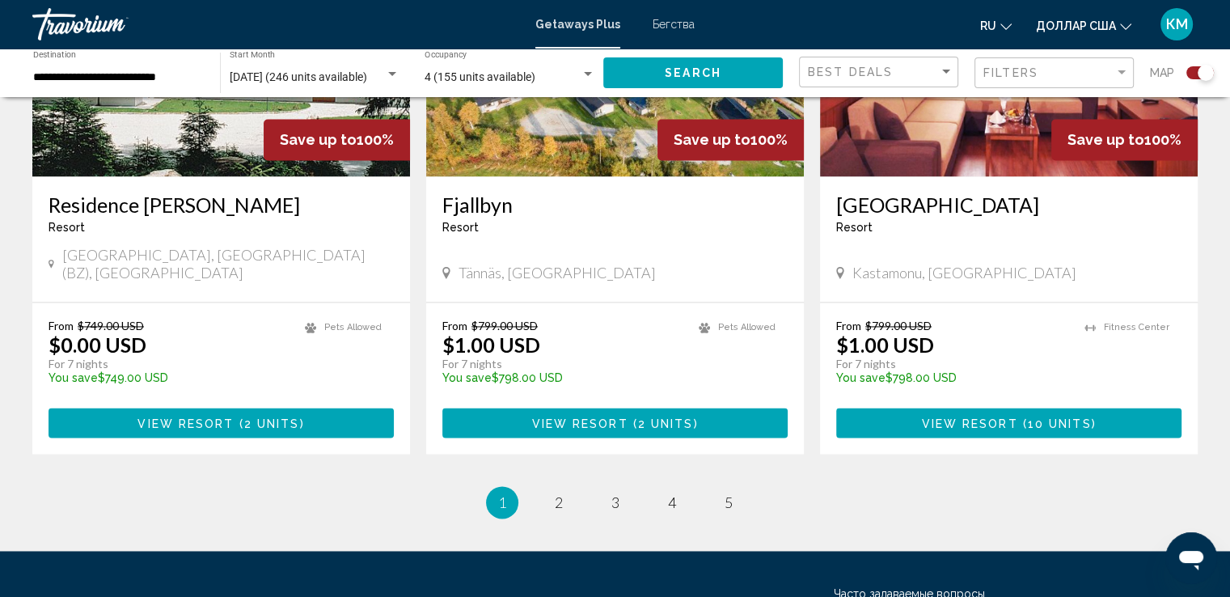
scroll to position [2538, 0]
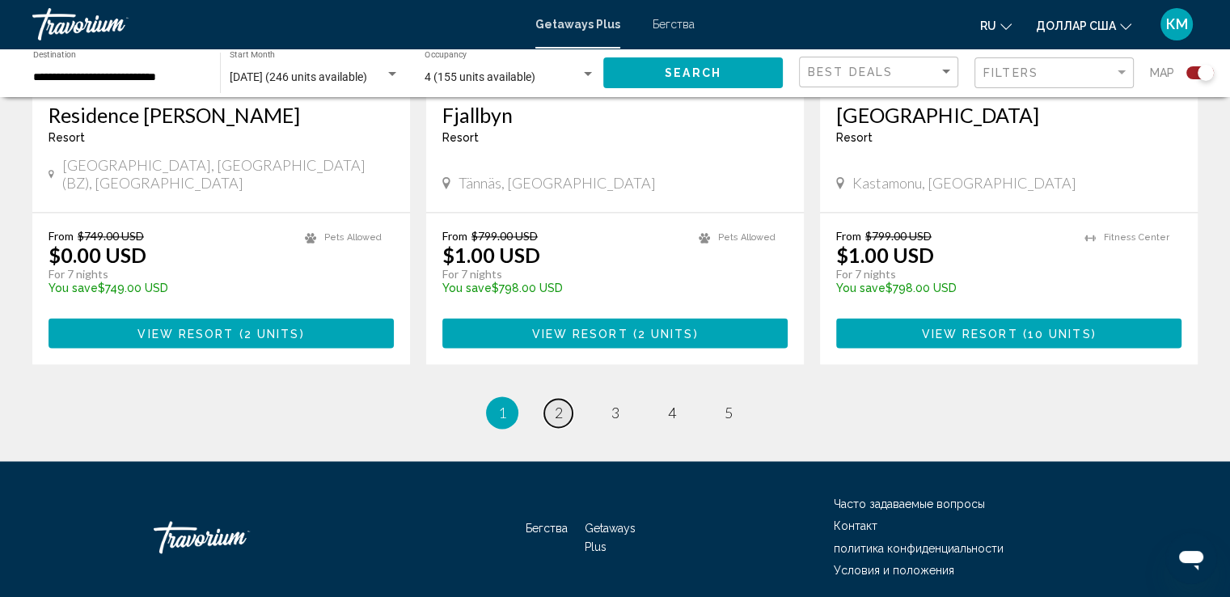
click at [564, 399] on link "page 2" at bounding box center [558, 413] width 28 height 28
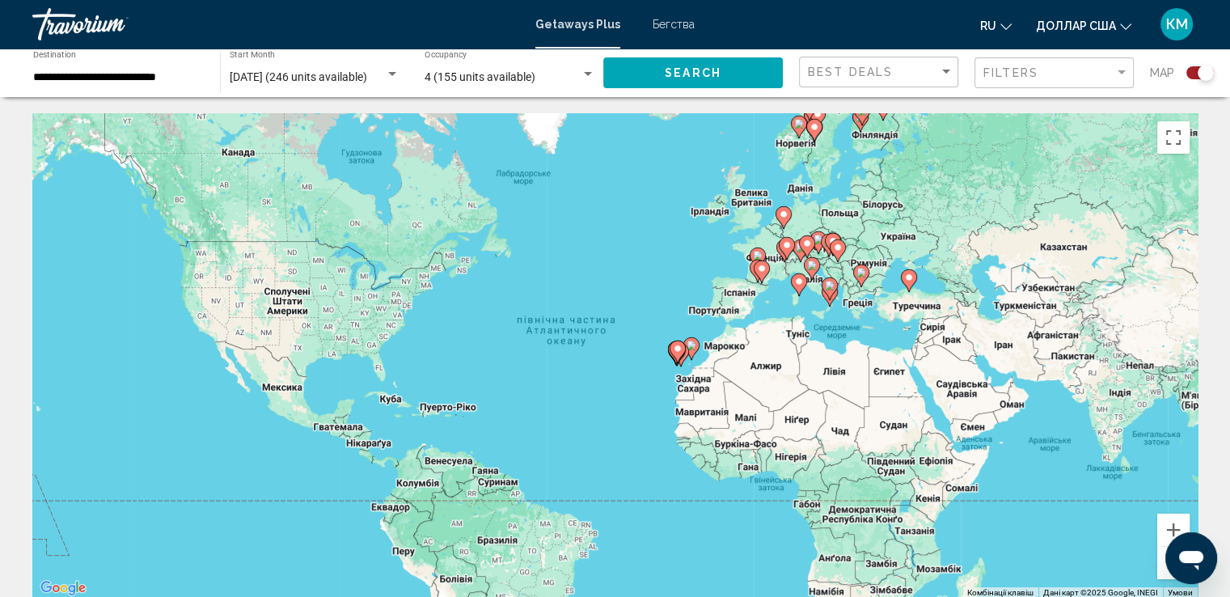
click at [776, 231] on div "Увімкніть режим перетягування за допомогою клавіатури, натиснувши Alt + Enter. …" at bounding box center [614, 355] width 1165 height 485
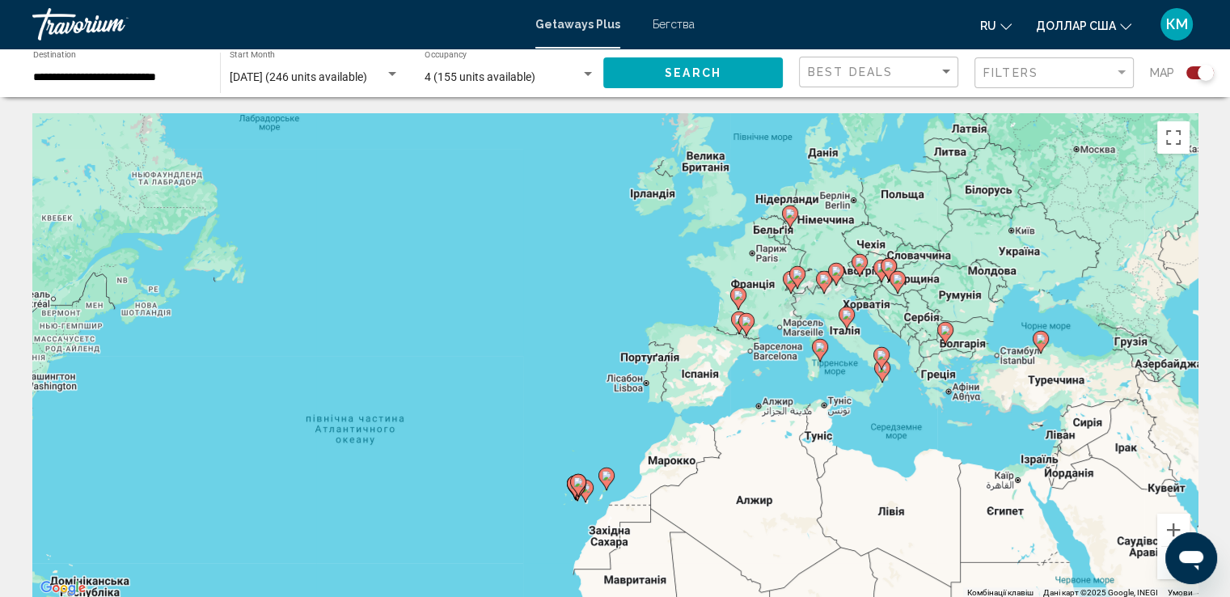
click at [784, 201] on div "Увімкніть режим перетягування за допомогою клавіатури, натиснувши Alt + Enter. …" at bounding box center [614, 355] width 1165 height 485
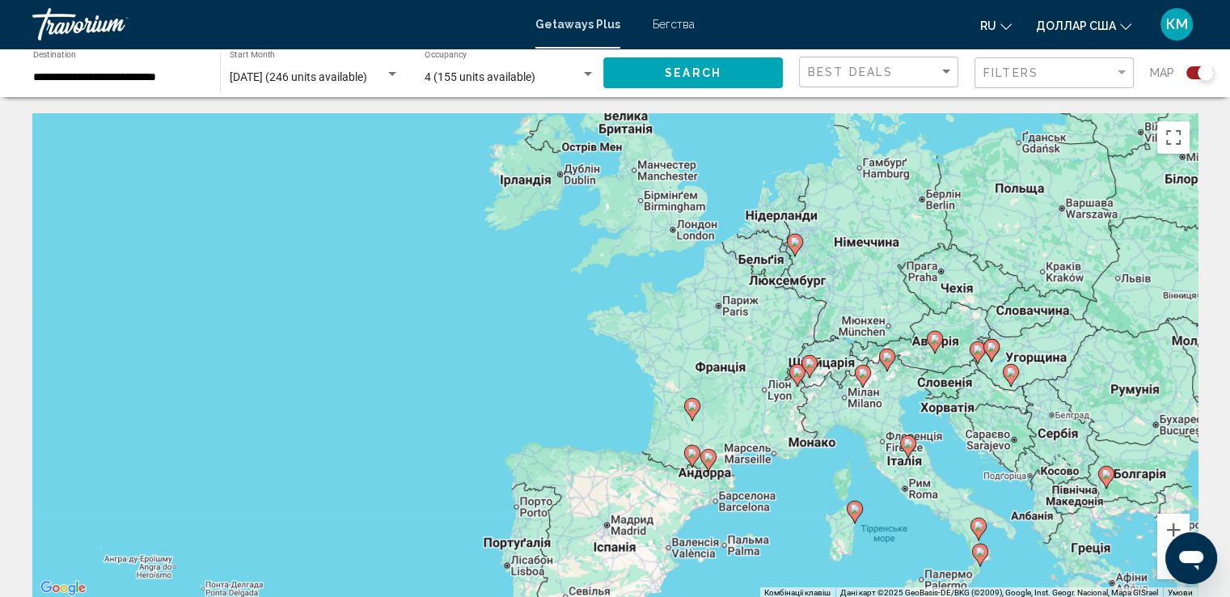
click at [784, 201] on div "Увімкніть режим перетягування за допомогою клавіатури, натиснувши Alt + Enter. …" at bounding box center [614, 355] width 1165 height 485
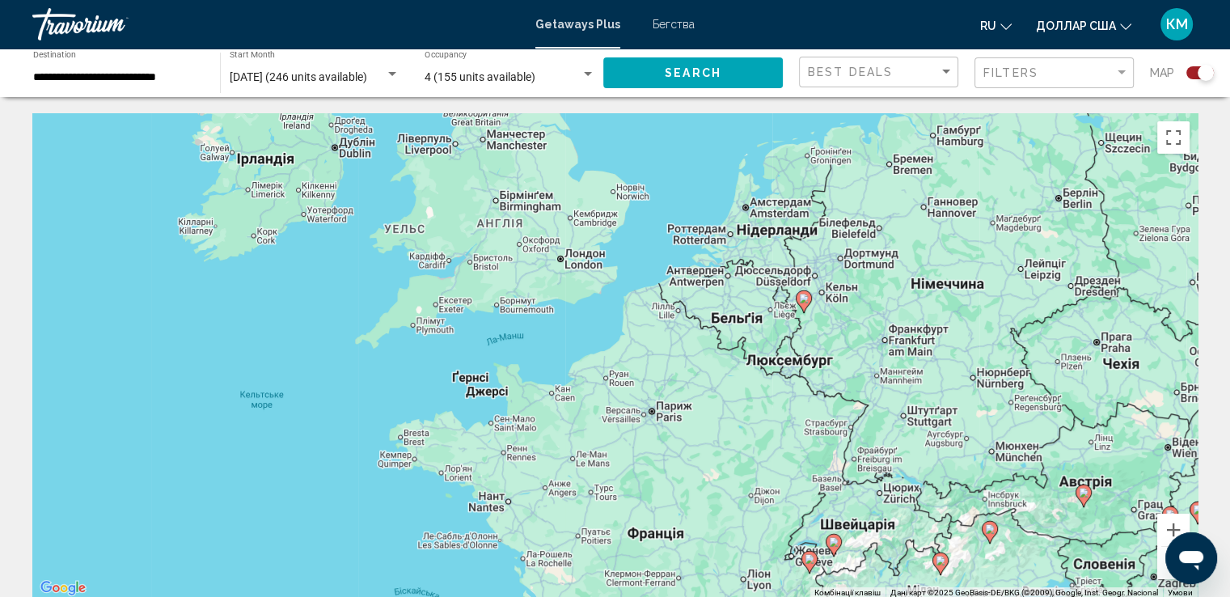
click at [784, 201] on div "Увімкніть режим перетягування за допомогою клавіатури, натиснувши Alt + Enter. …" at bounding box center [614, 355] width 1165 height 485
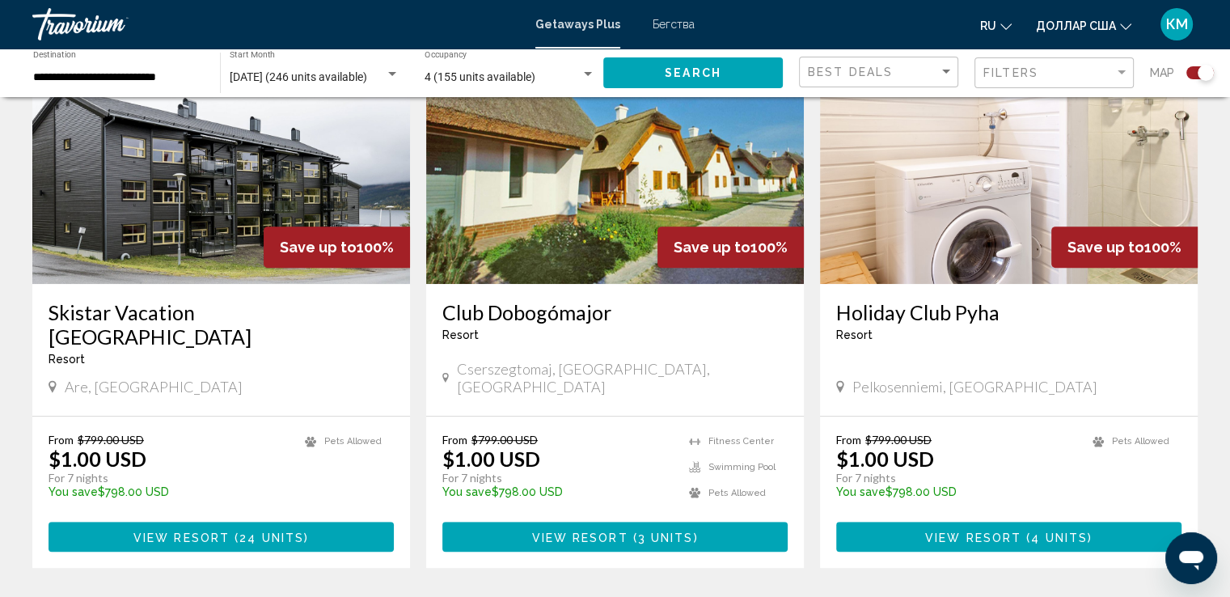
scroll to position [647, 0]
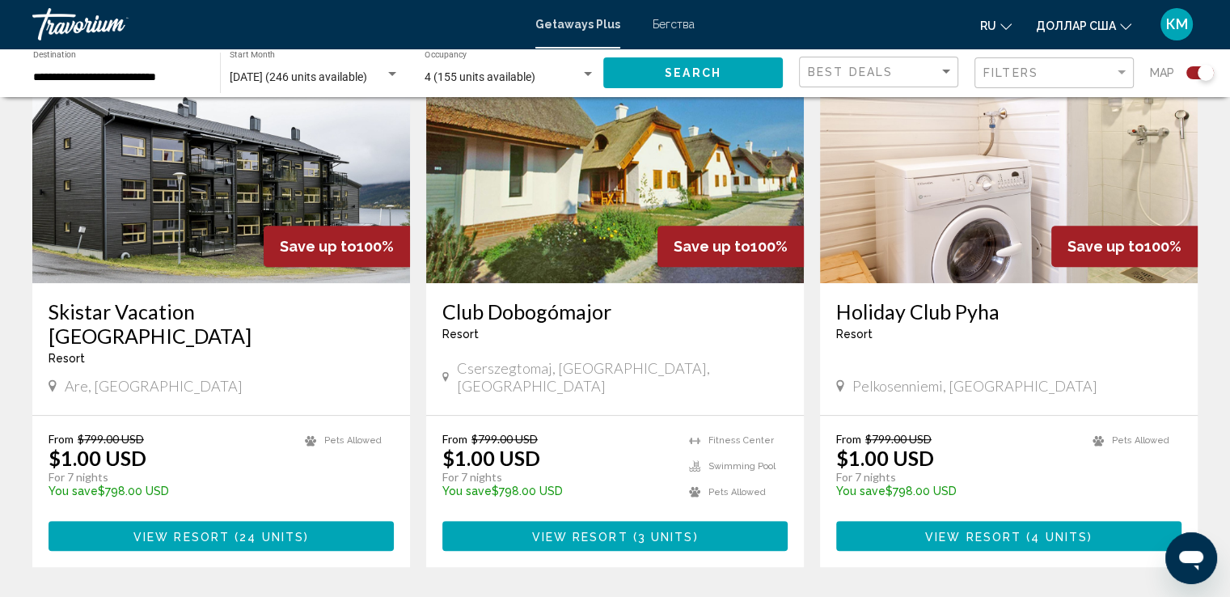
click at [1202, 354] on app-exchanges-search-item "Save up to 100% Holiday Club Pyha Resort - This is an adults only resort Pelkos…" at bounding box center [1009, 295] width 394 height 543
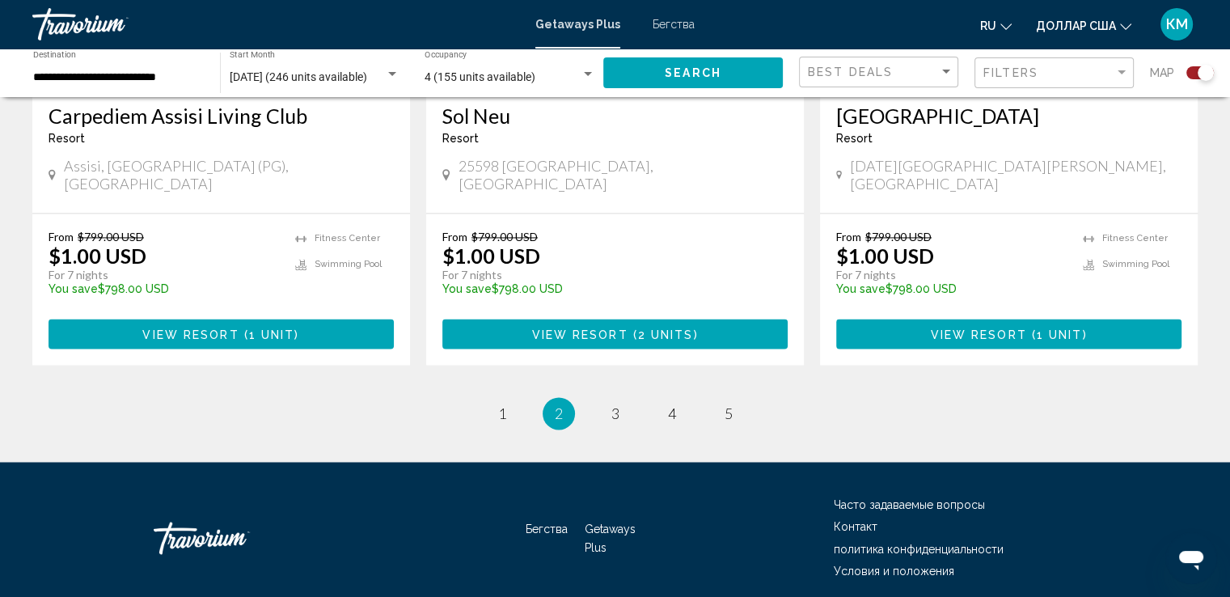
scroll to position [2538, 0]
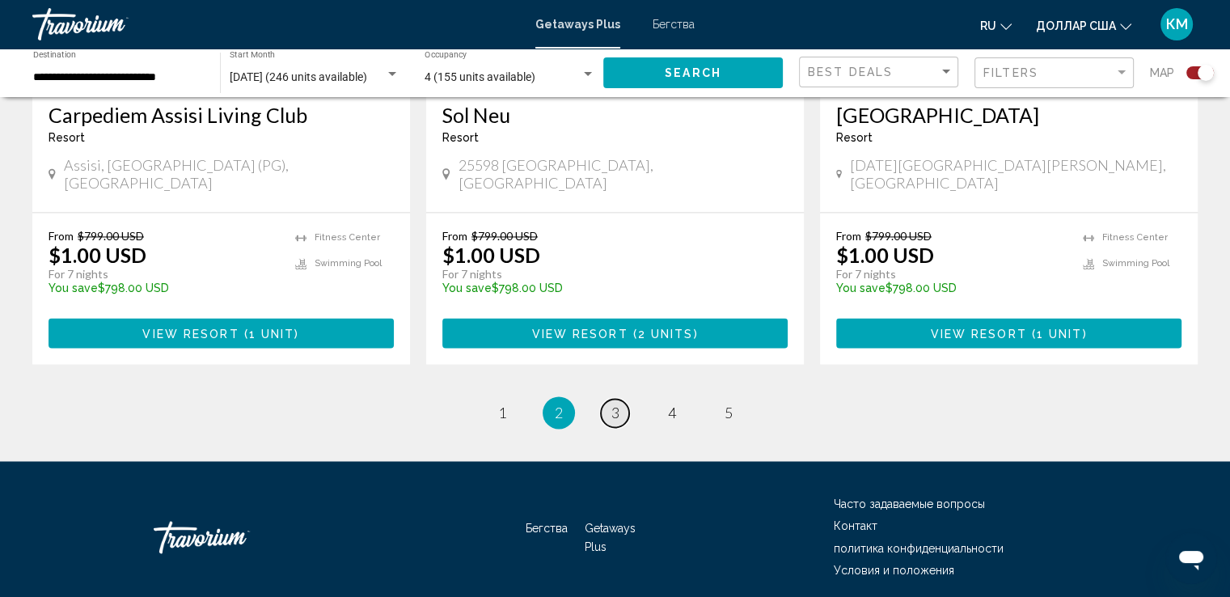
click at [609, 399] on link "page 3" at bounding box center [615, 413] width 28 height 28
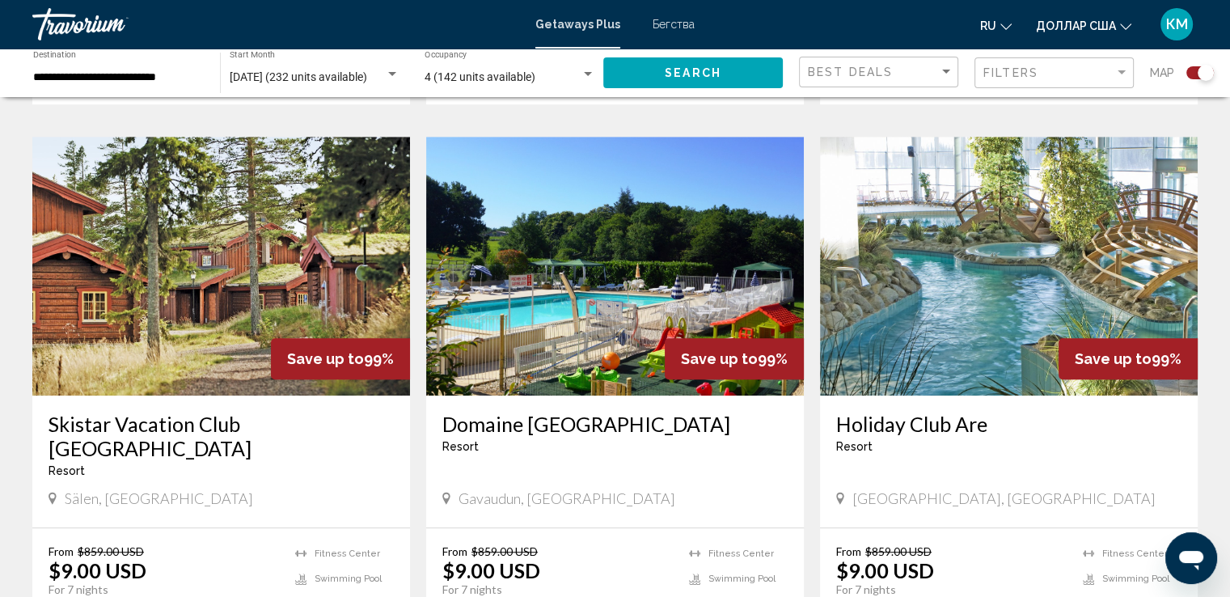
scroll to position [1100, 0]
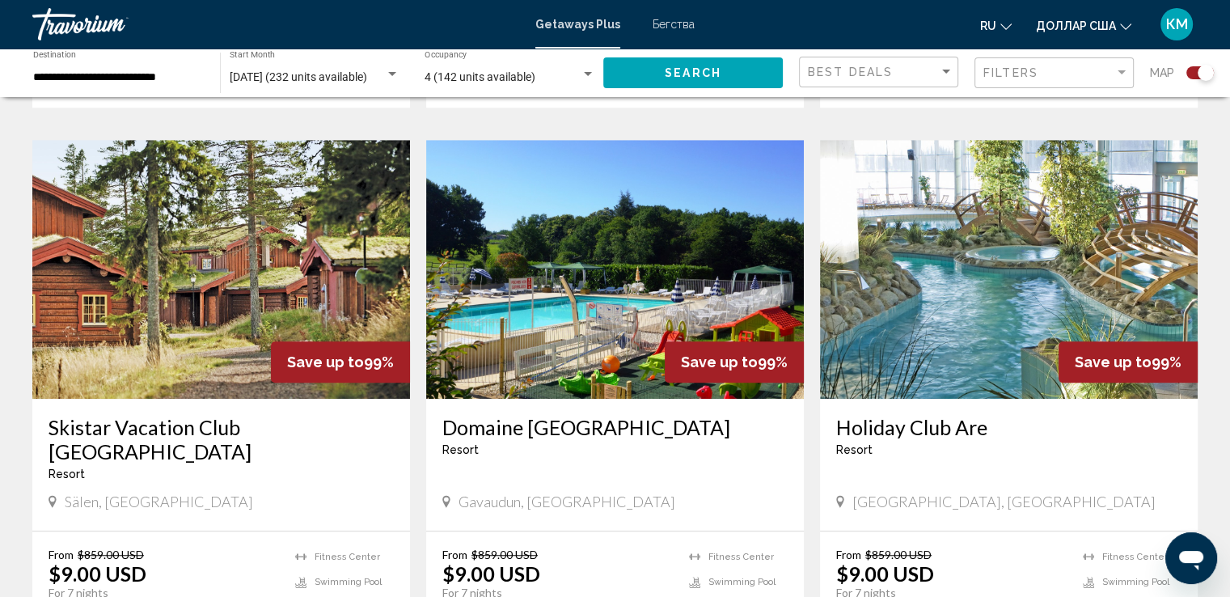
click at [674, 19] on font "Бегства" at bounding box center [674, 24] width 42 height 13
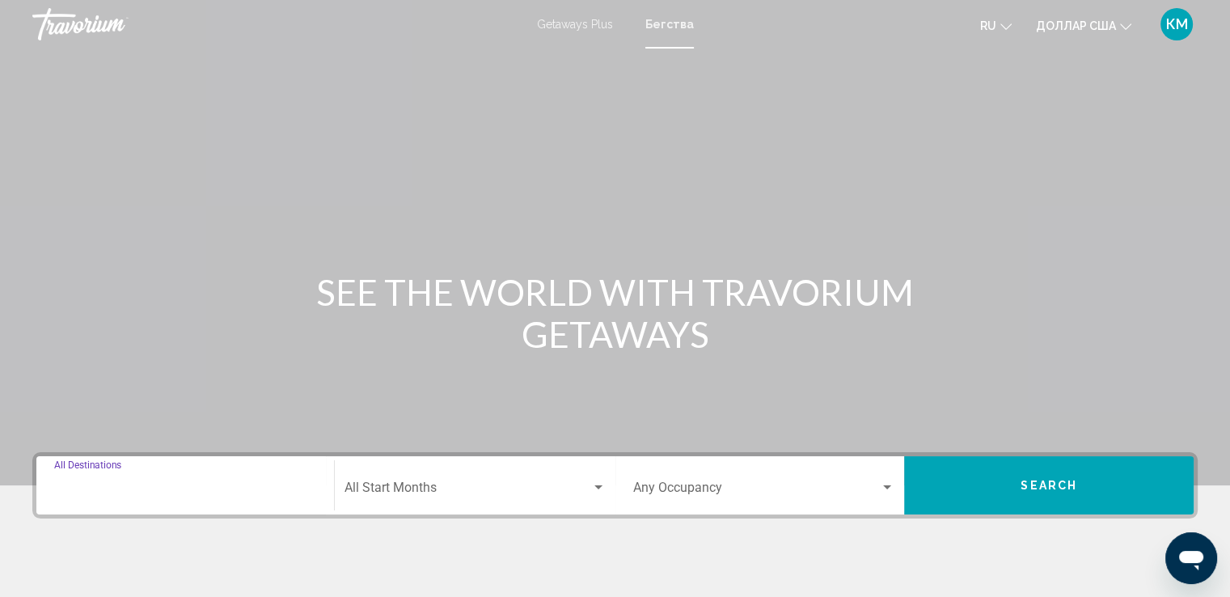
click at [129, 485] on input "Destination All Destinations" at bounding box center [185, 491] width 262 height 15
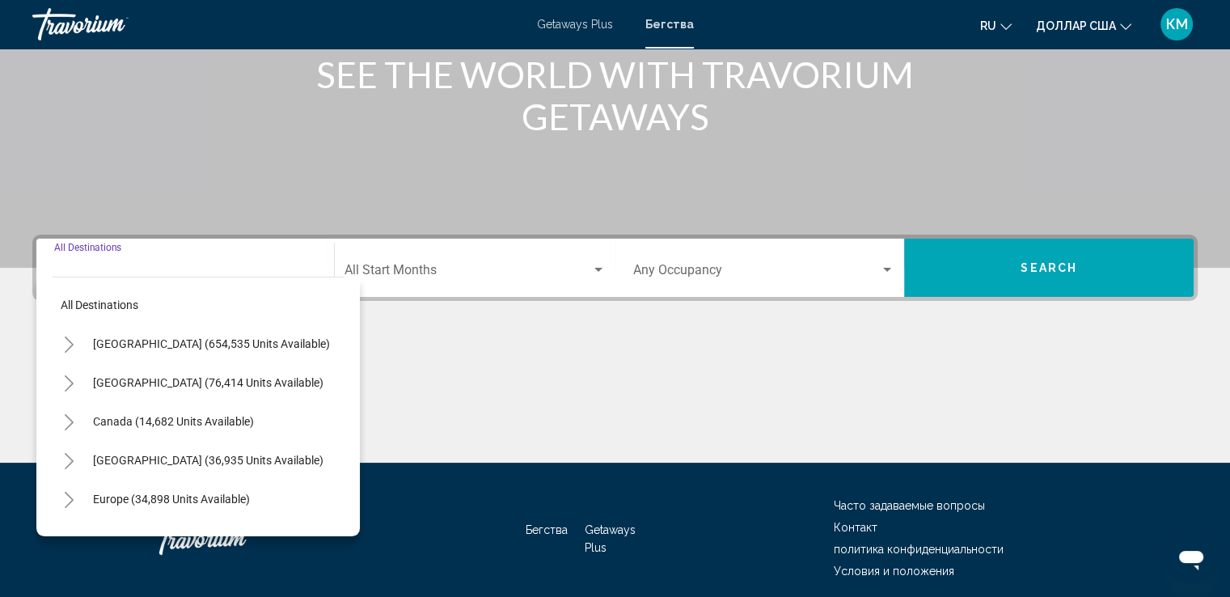
scroll to position [281, 0]
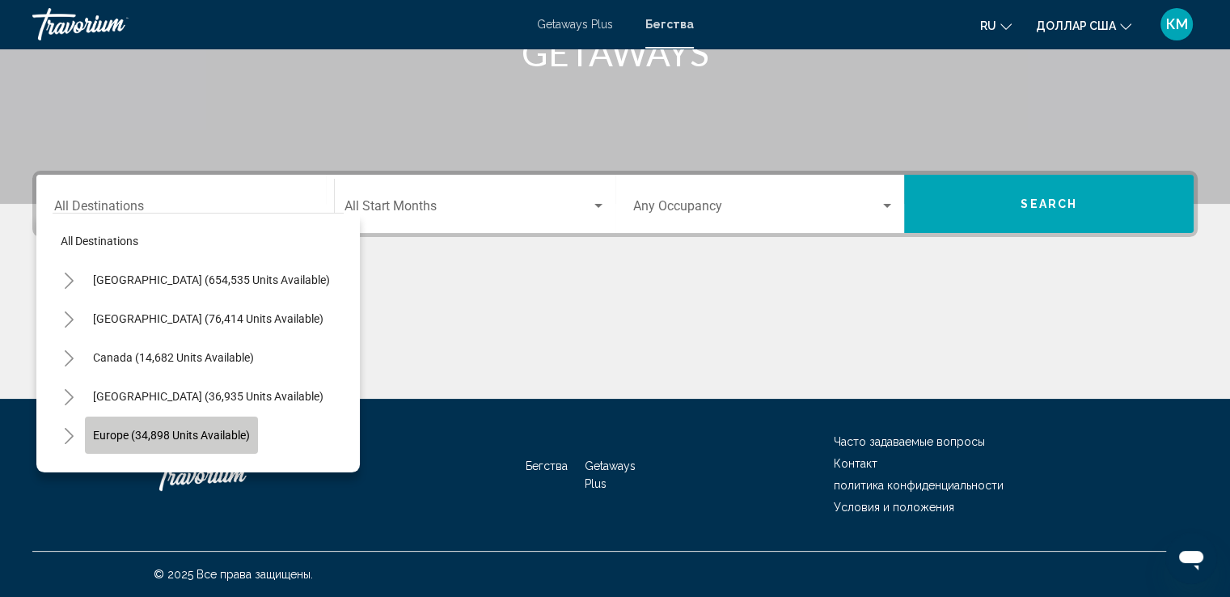
click at [175, 437] on span "Europe (34,898 units available)" at bounding box center [171, 435] width 157 height 13
type input "**********"
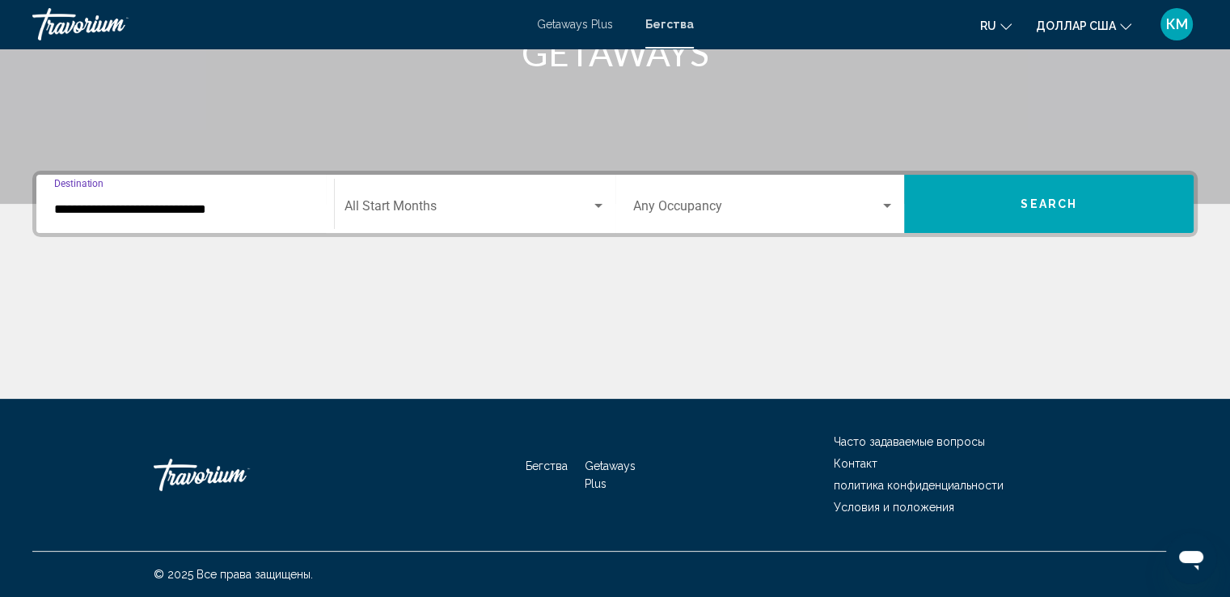
click at [598, 204] on div "Search widget" at bounding box center [598, 206] width 8 height 4
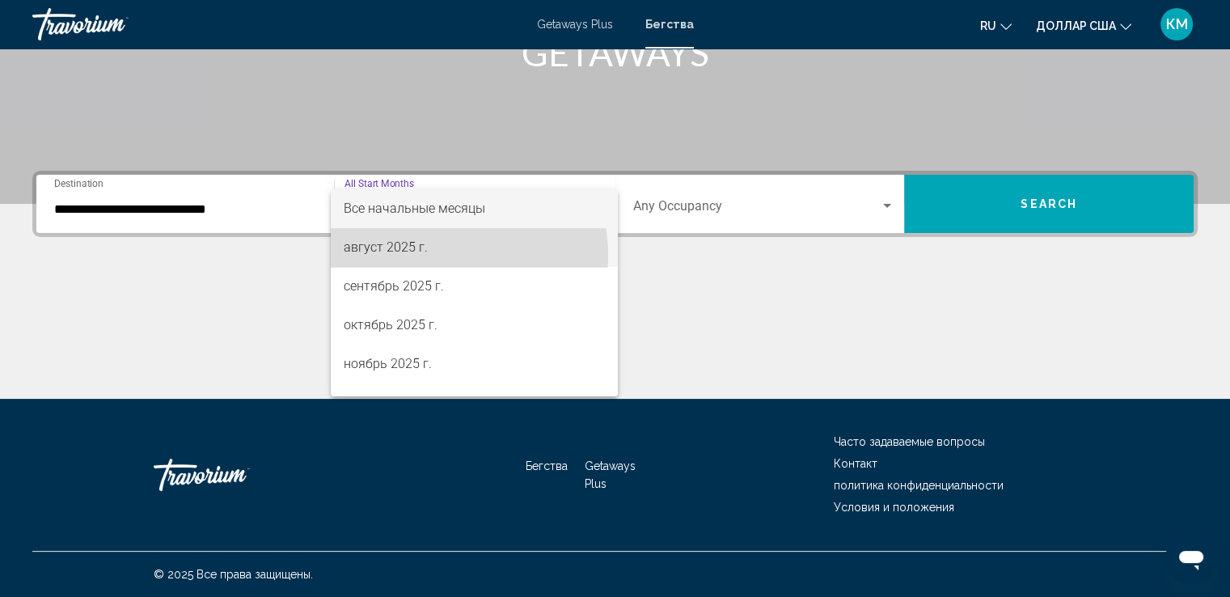
click at [437, 256] on span "август 2025 г." at bounding box center [474, 247] width 261 height 39
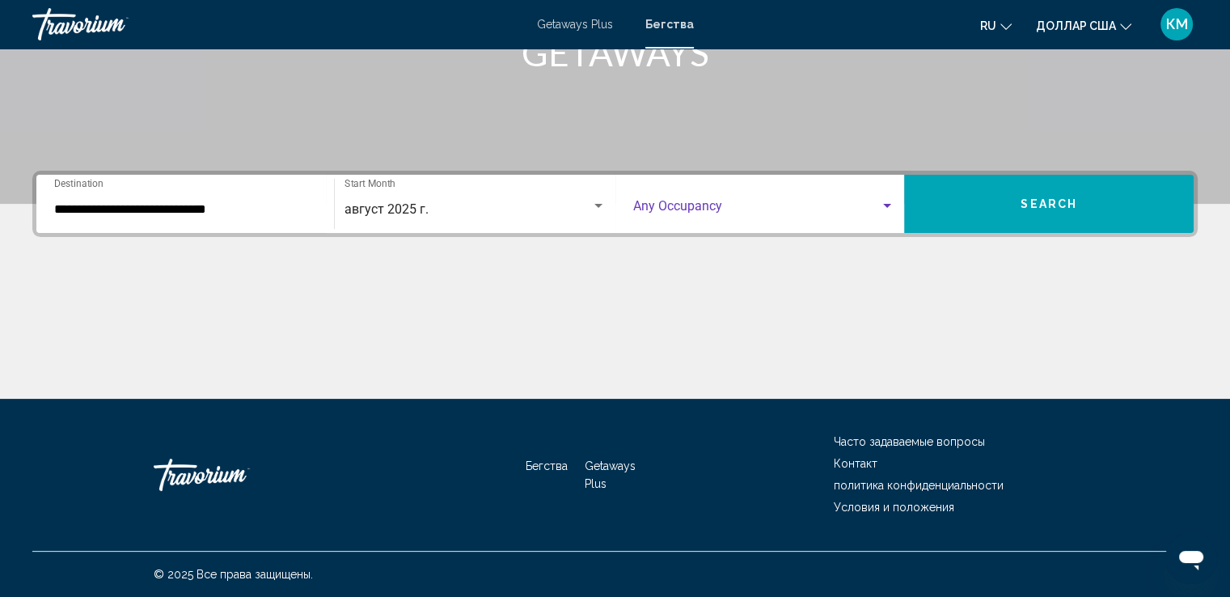
click at [884, 208] on div "Search widget" at bounding box center [887, 206] width 15 height 13
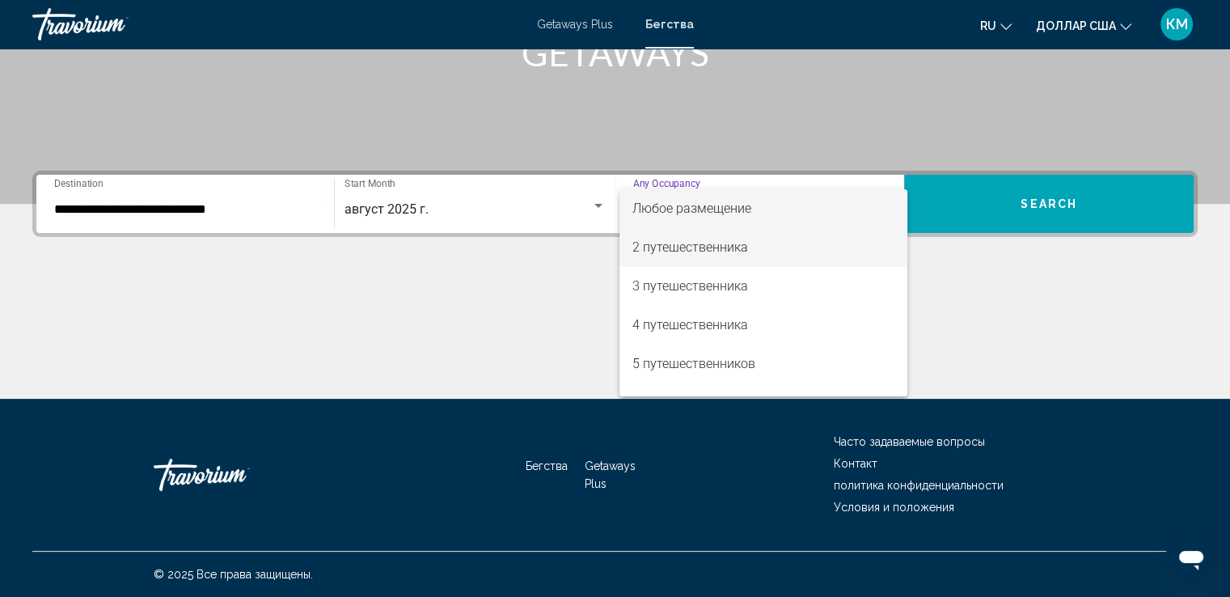
click at [809, 243] on span "2 путешественника" at bounding box center [763, 247] width 262 height 39
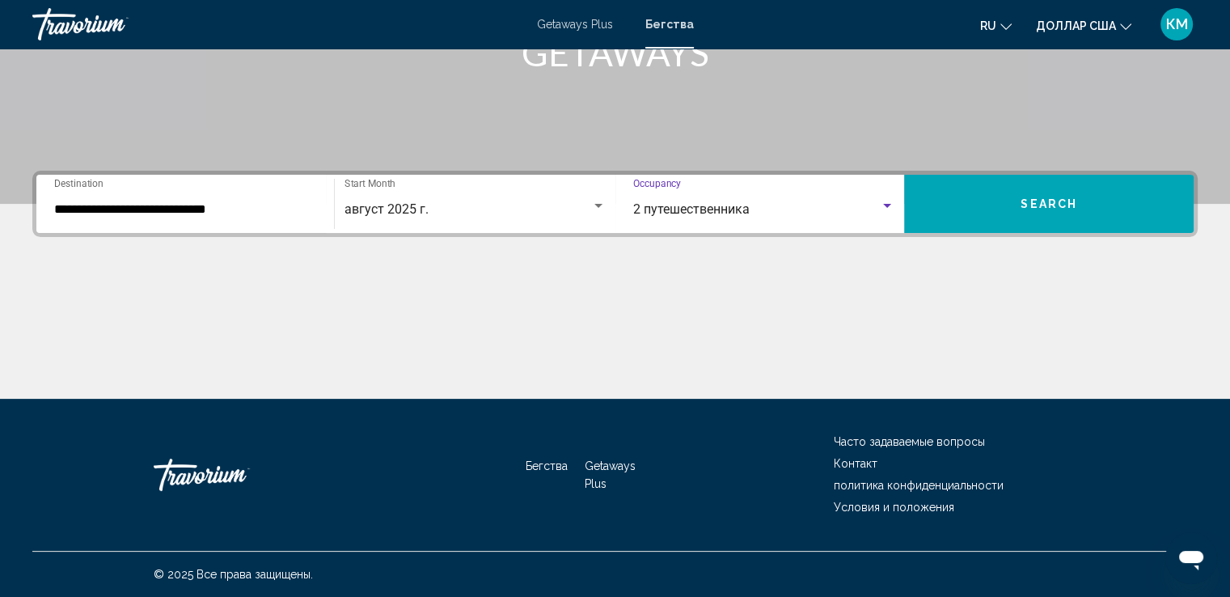
click at [890, 205] on div "Search widget" at bounding box center [887, 206] width 8 height 4
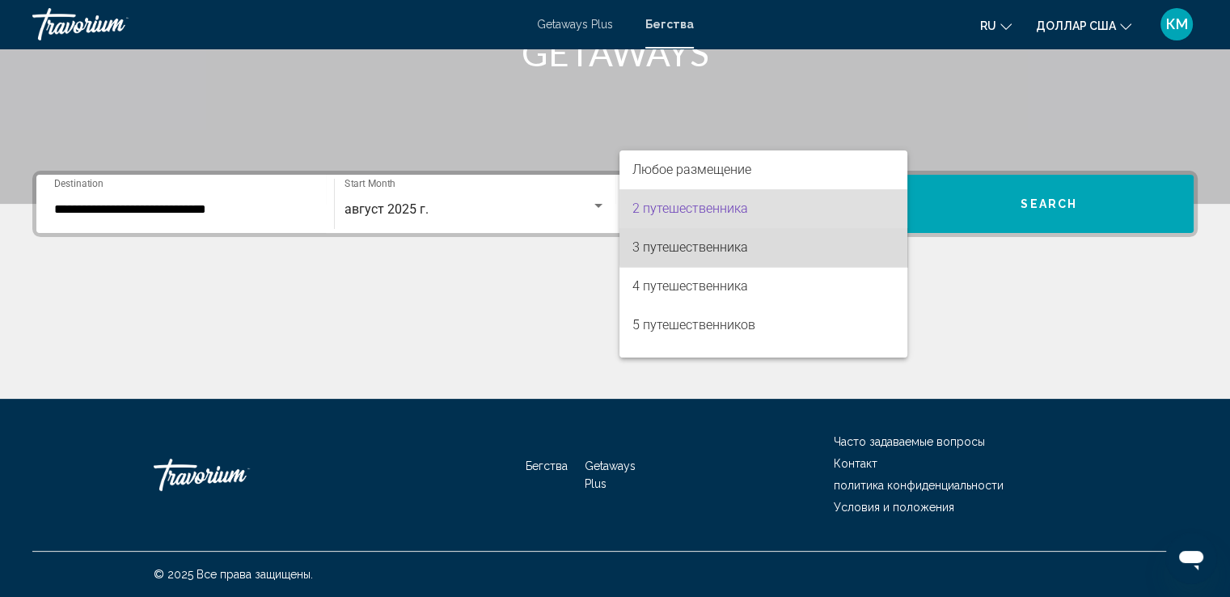
click at [881, 236] on span "3 путешественника" at bounding box center [763, 247] width 262 height 39
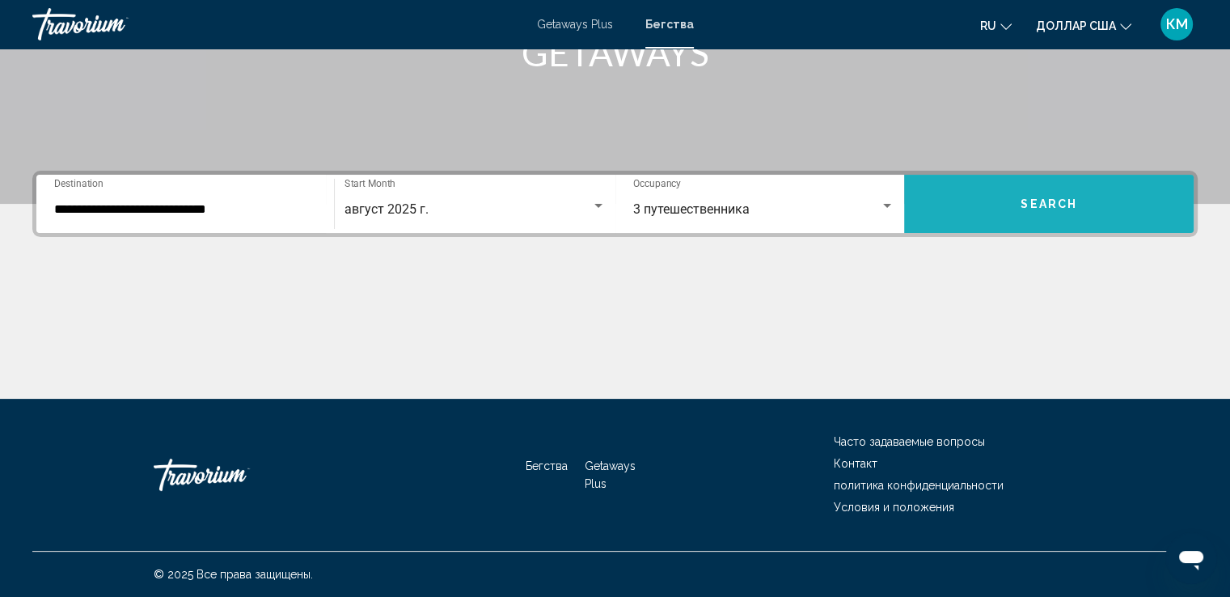
click at [993, 211] on button "Search" at bounding box center [1049, 204] width 290 height 58
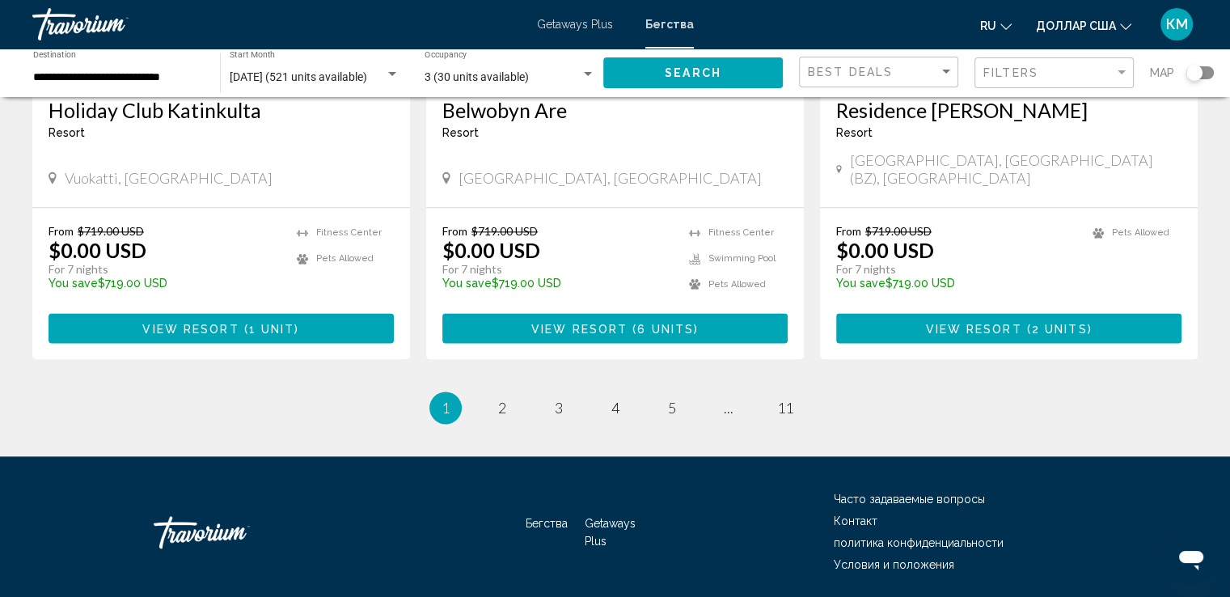
scroll to position [2037, 0]
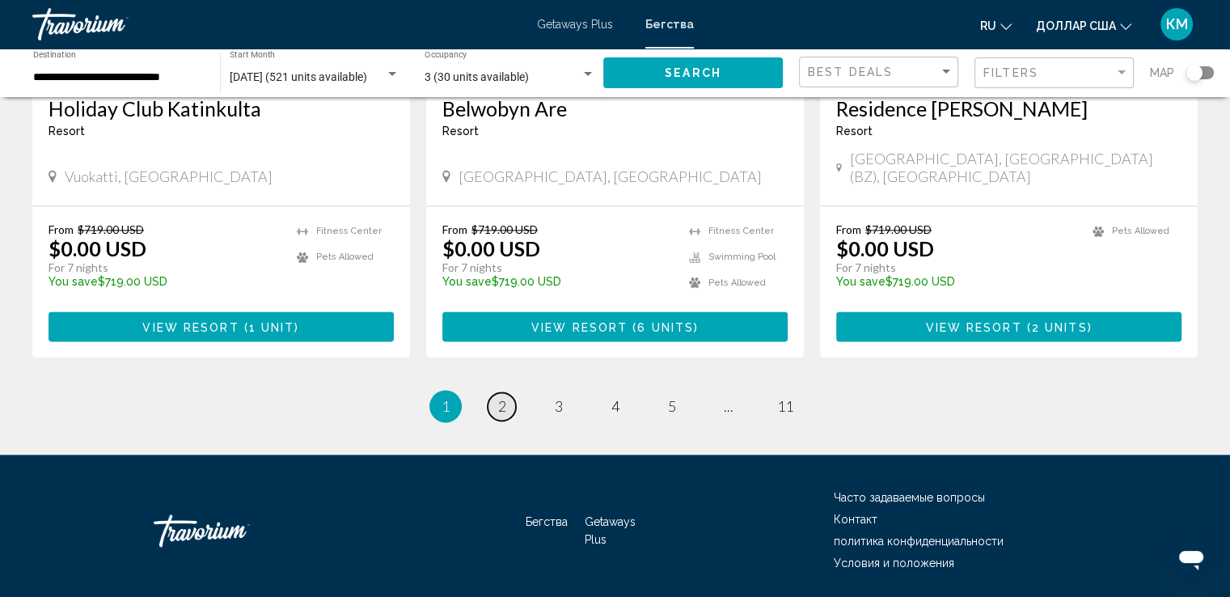
click at [514, 392] on link "page 2" at bounding box center [502, 406] width 28 height 28
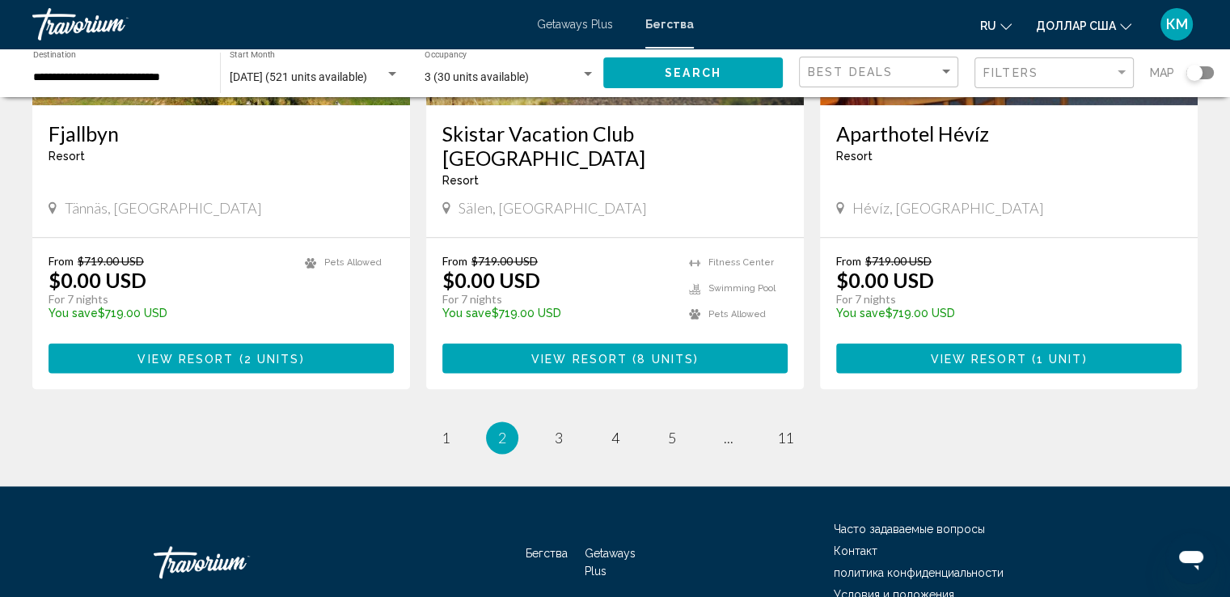
scroll to position [2037, 0]
